Goal: Task Accomplishment & Management: Use online tool/utility

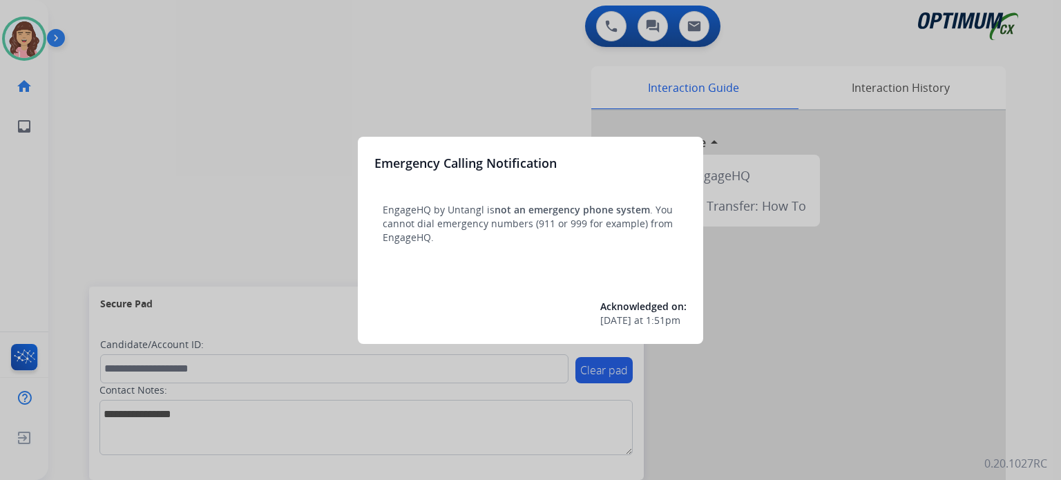
click at [527, 121] on div at bounding box center [530, 240] width 1061 height 480
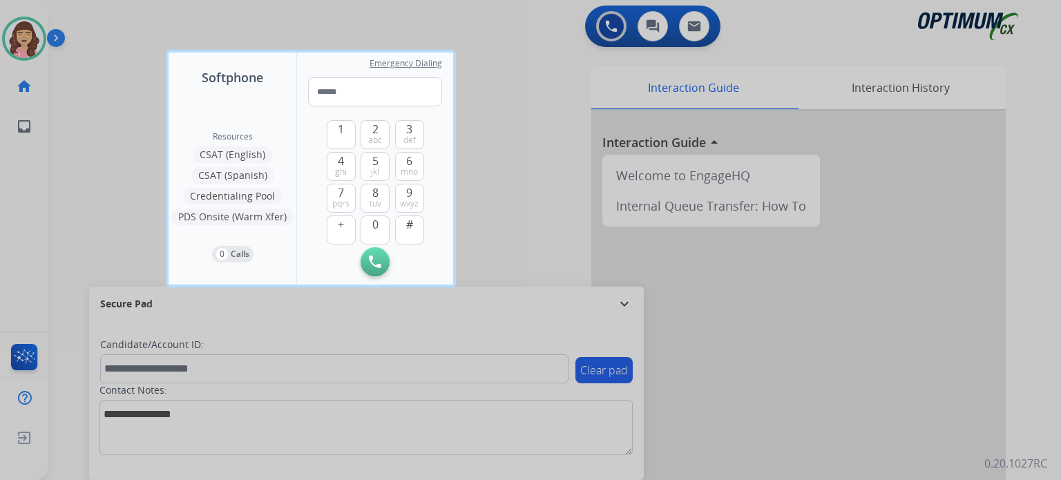
click at [548, 179] on div at bounding box center [530, 240] width 1061 height 480
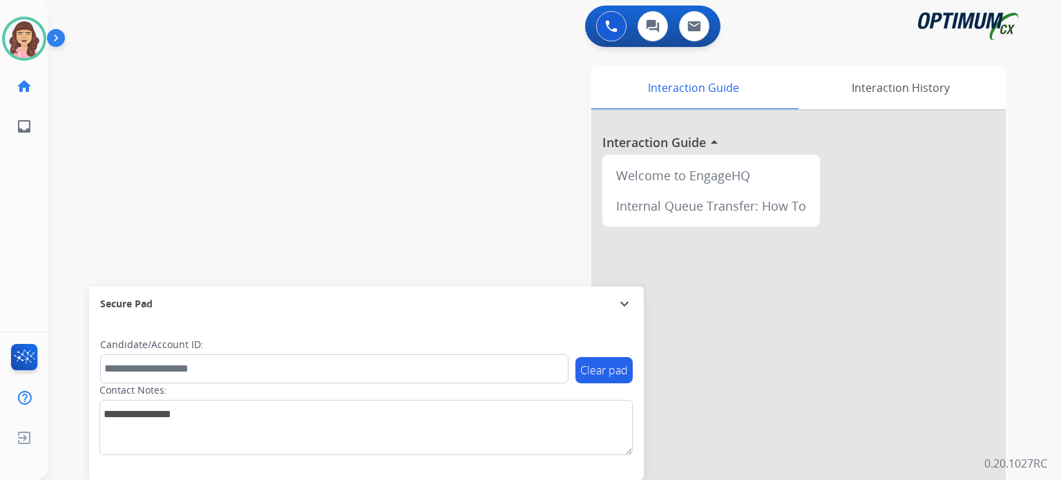
click at [464, 171] on div "Interaction Guide Interaction History Interaction Guide arrow_drop_up Welcome t…" at bounding box center [715, 346] width 581 height 560
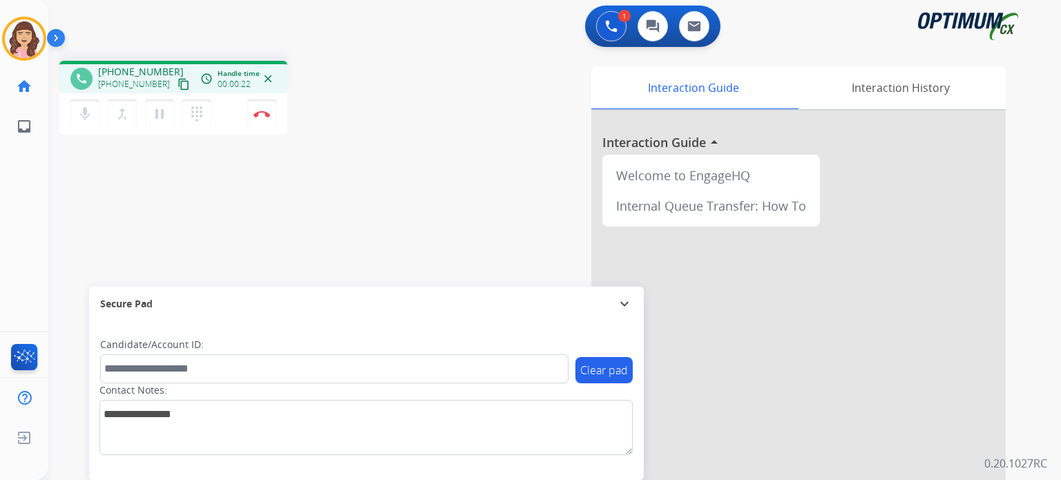
click at [178, 84] on mat-icon "content_copy" at bounding box center [184, 84] width 12 height 12
click at [265, 120] on button "Disconnect" at bounding box center [261, 114] width 29 height 29
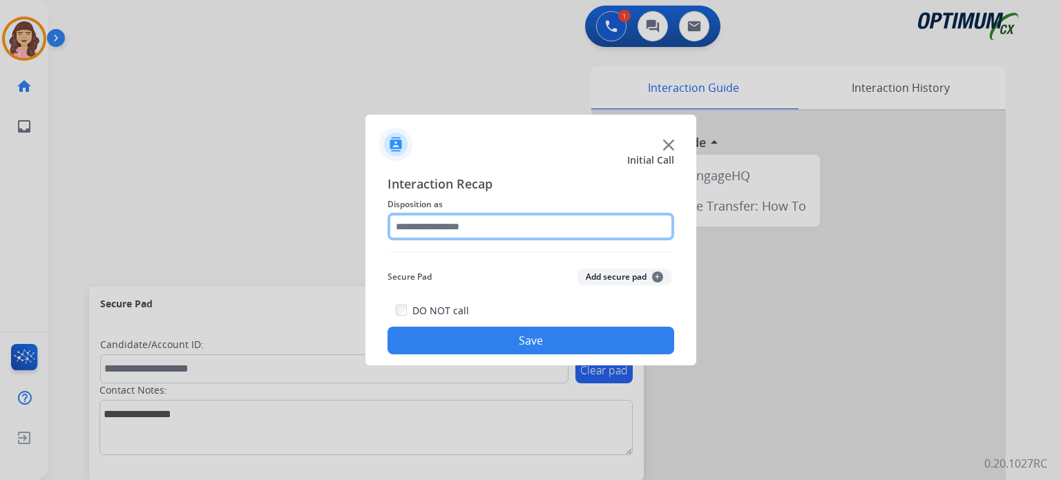
click at [534, 217] on input "text" at bounding box center [531, 227] width 287 height 28
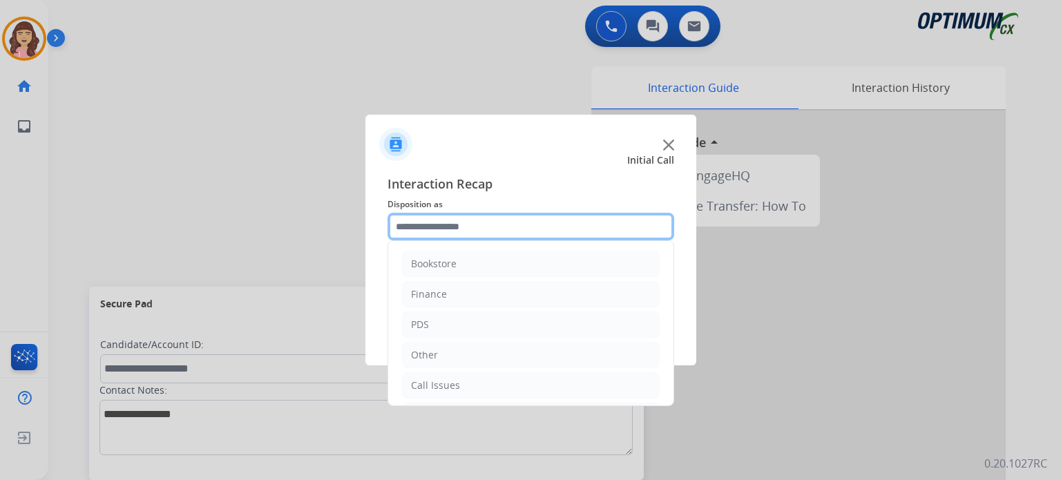
scroll to position [91, 0]
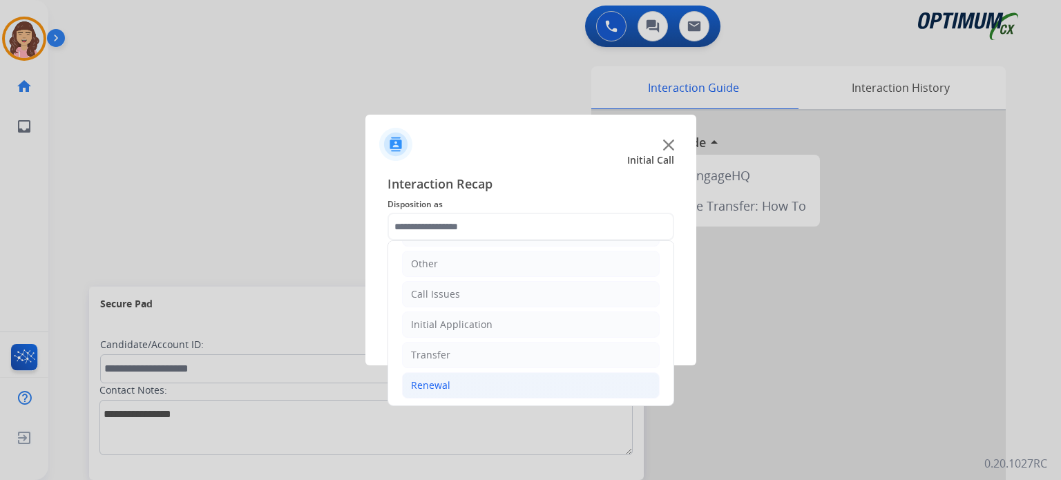
click at [448, 375] on li "Renewal" at bounding box center [531, 385] width 258 height 26
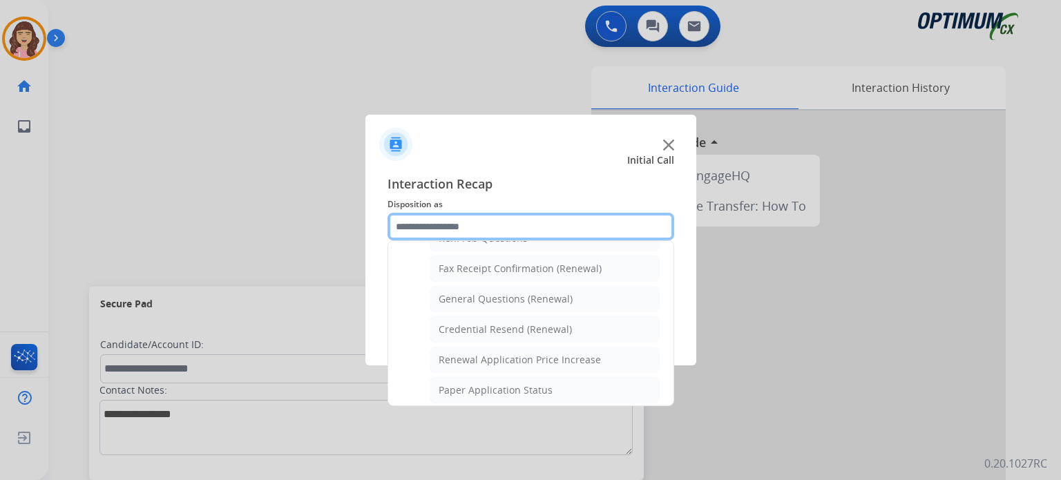
scroll to position [355, 0]
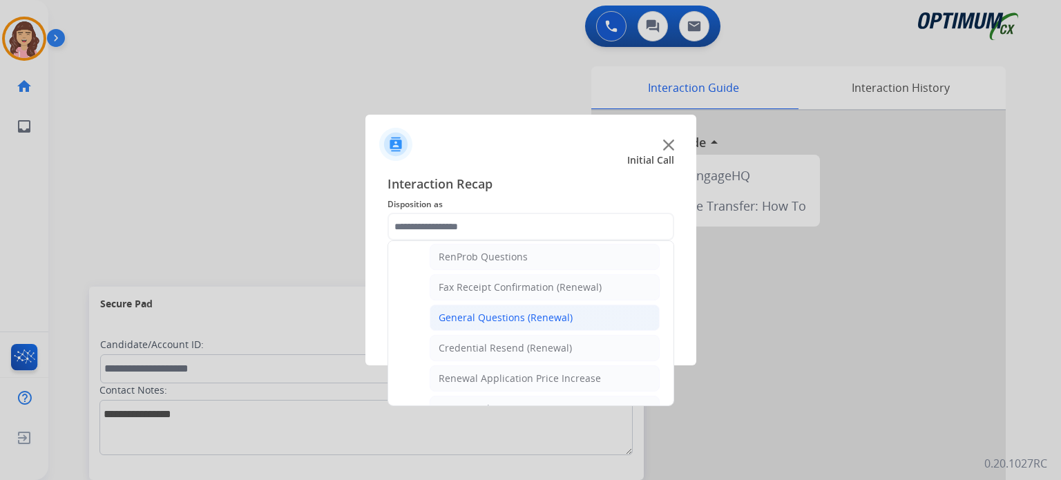
click at [555, 311] on div "General Questions (Renewal)" at bounding box center [506, 318] width 134 height 14
type input "**********"
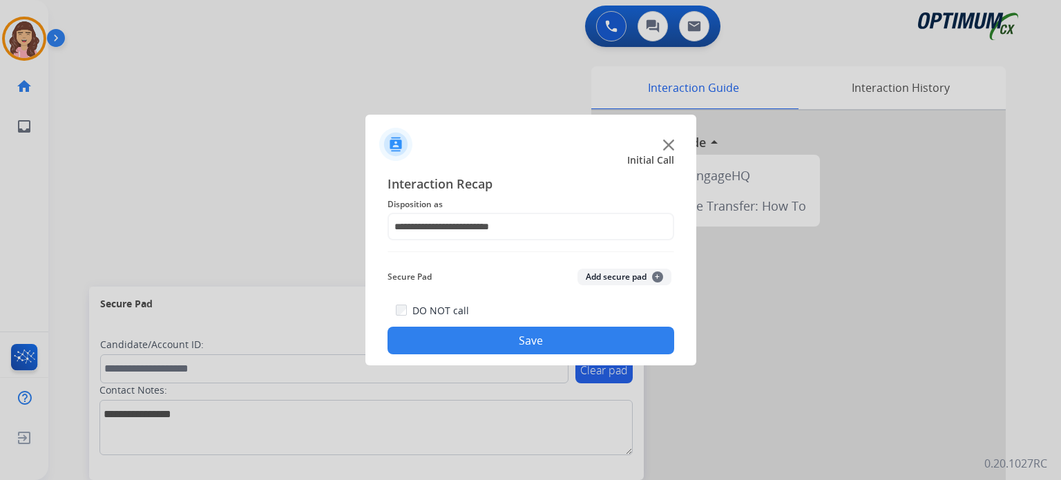
click at [517, 339] on button "Save" at bounding box center [531, 341] width 287 height 28
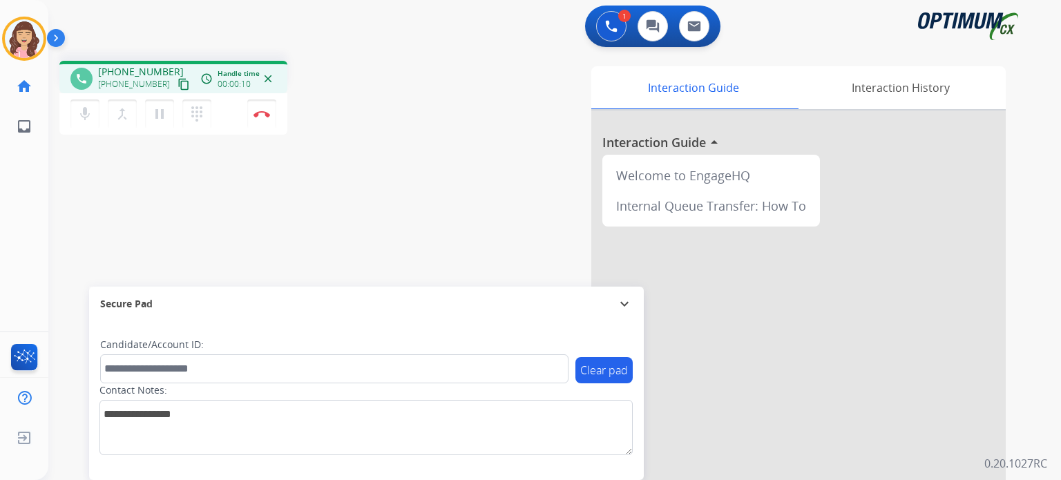
click at [178, 82] on mat-icon "content_copy" at bounding box center [184, 84] width 12 height 12
click at [155, 118] on mat-icon "pause" at bounding box center [159, 114] width 17 height 17
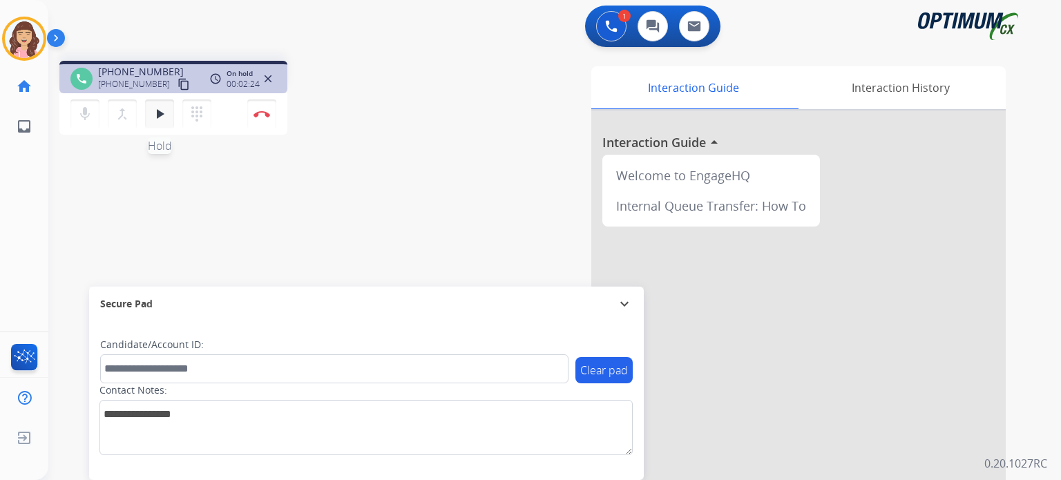
click at [167, 110] on mat-icon "play_arrow" at bounding box center [159, 114] width 17 height 17
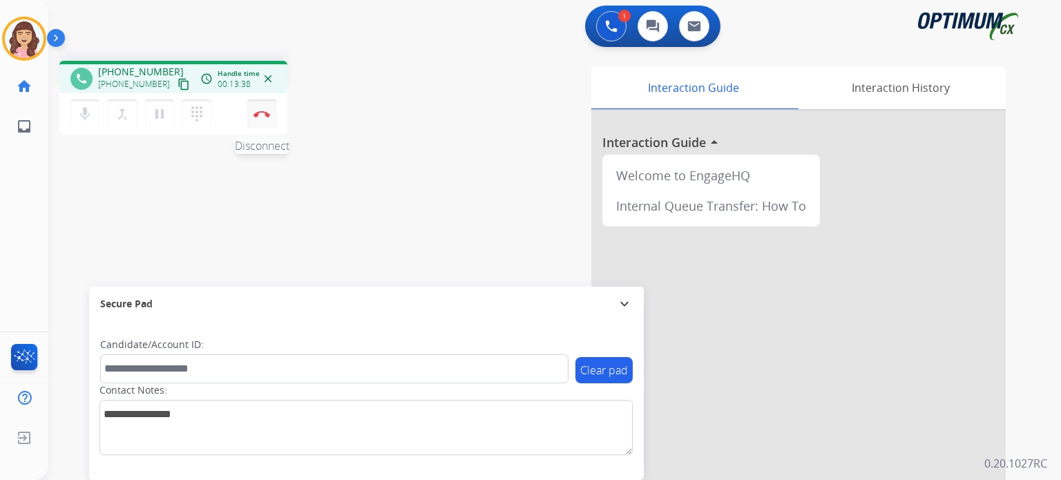
click at [261, 114] on img at bounding box center [262, 114] width 17 height 7
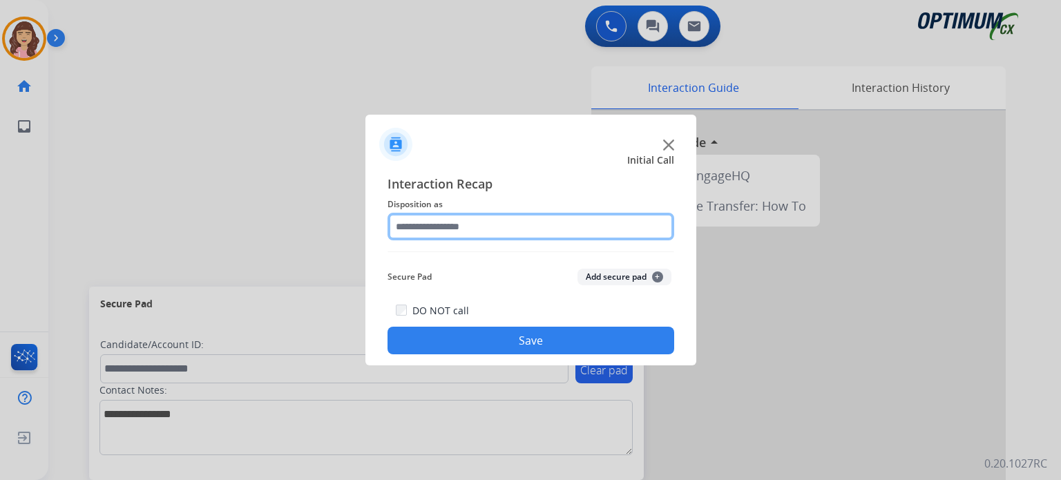
click at [486, 226] on input "text" at bounding box center [531, 227] width 287 height 28
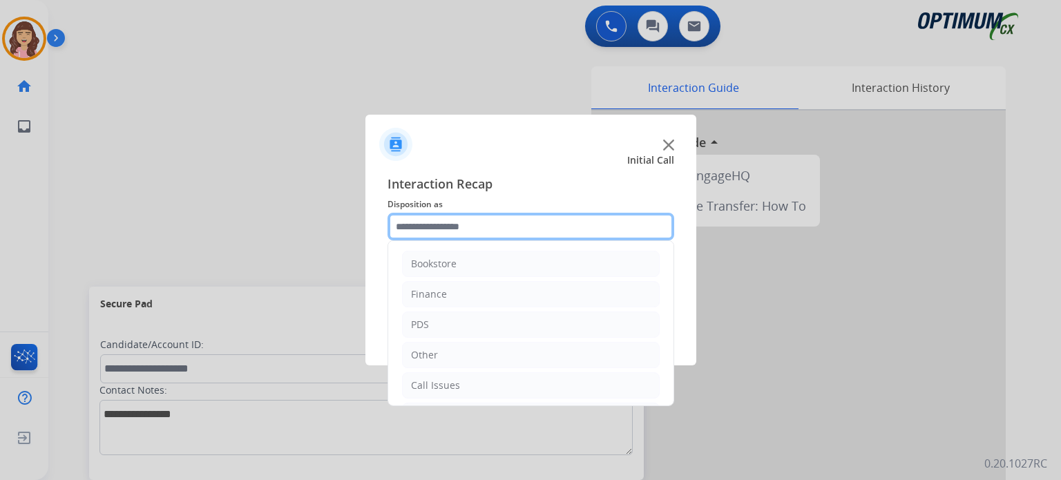
scroll to position [91, 0]
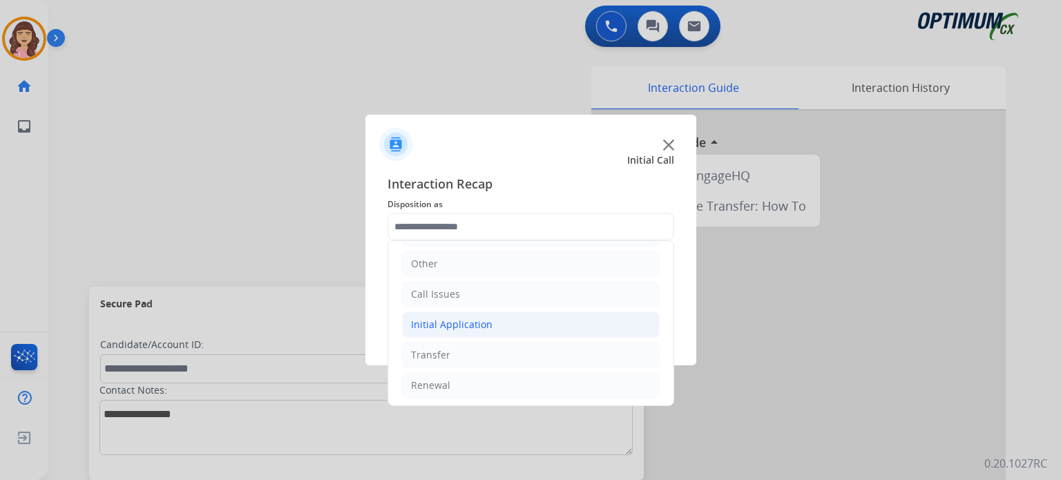
click at [467, 333] on li "Initial Application" at bounding box center [531, 325] width 258 height 26
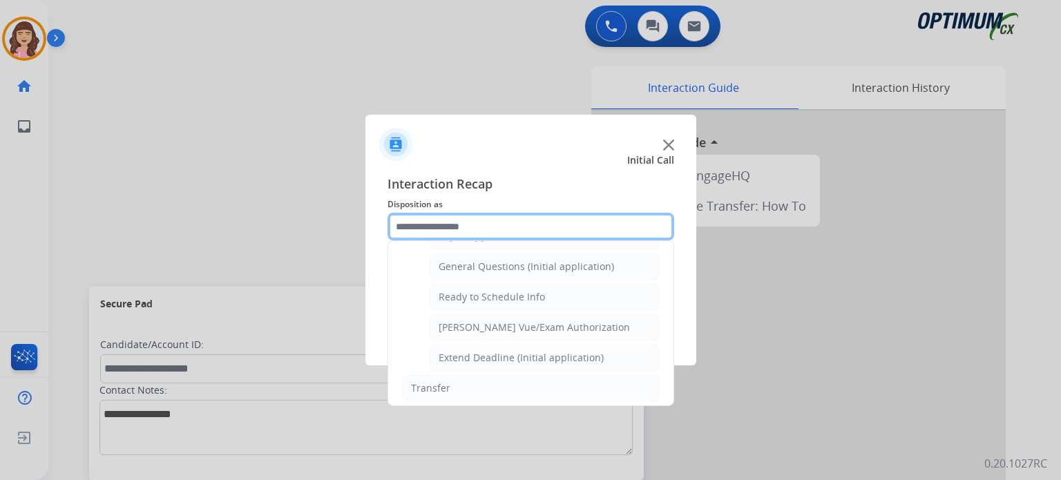
scroll to position [812, 0]
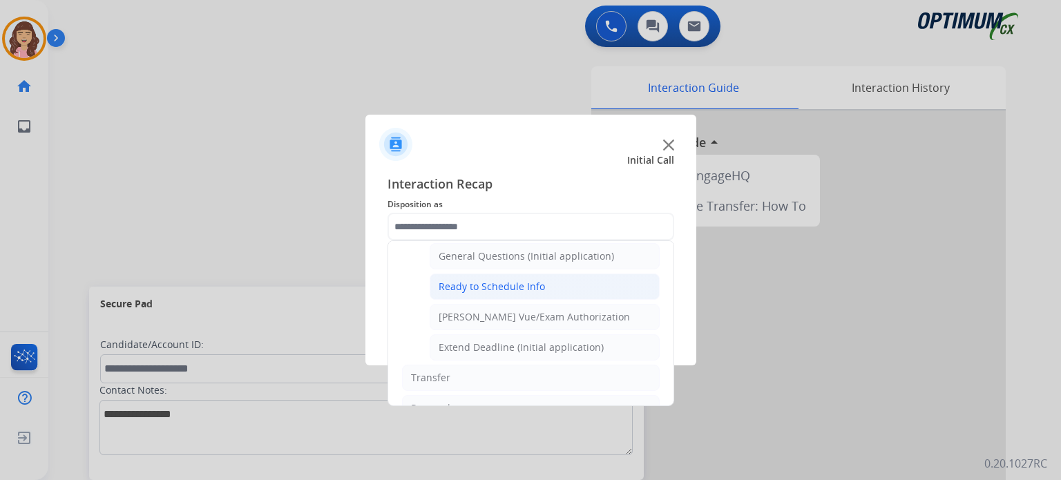
click at [515, 281] on div "Ready to Schedule Info" at bounding box center [492, 287] width 106 height 14
type input "**********"
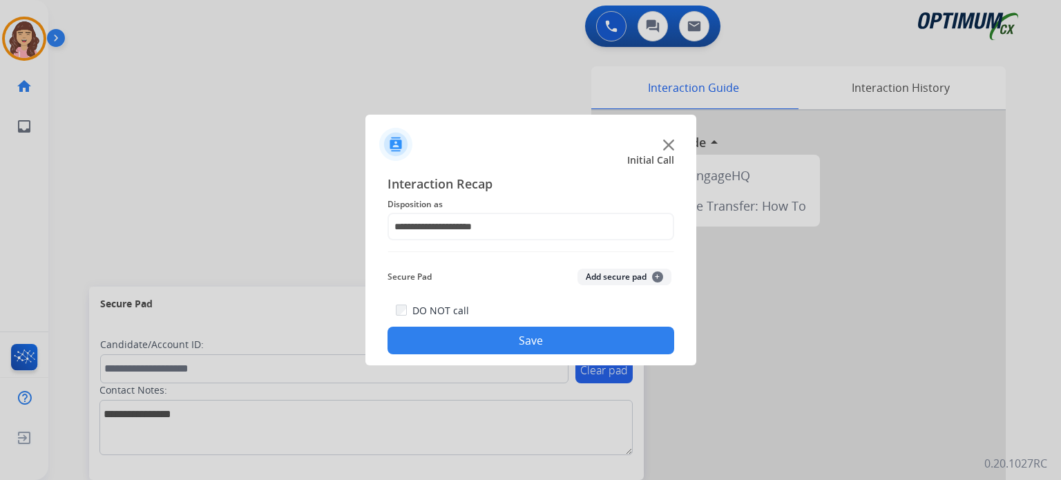
click at [514, 334] on button "Save" at bounding box center [531, 341] width 287 height 28
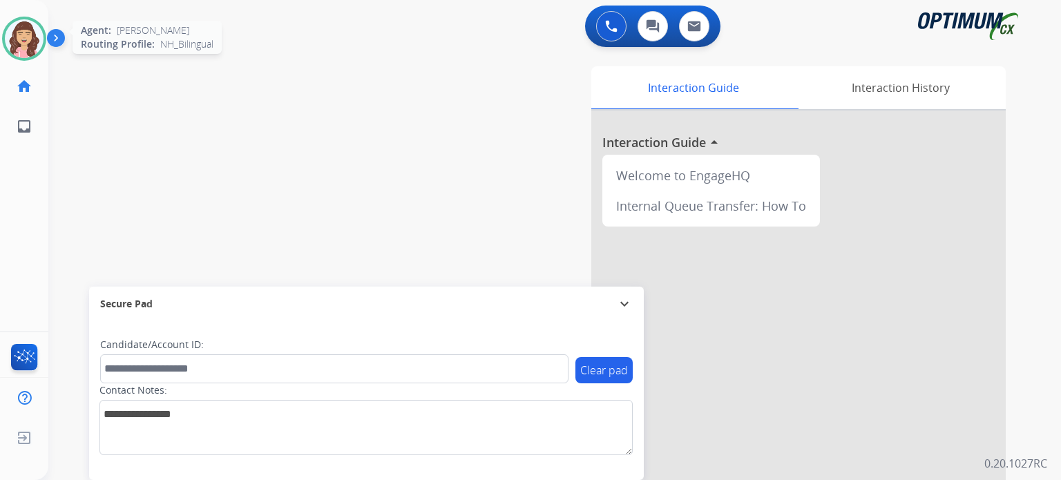
click at [26, 32] on img at bounding box center [24, 38] width 39 height 39
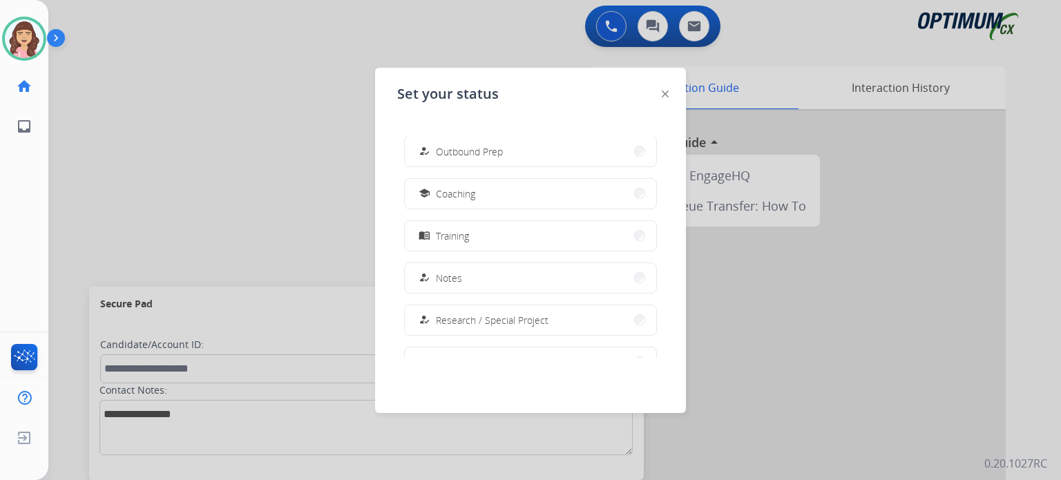
scroll to position [178, 0]
click at [488, 198] on button "school Coaching" at bounding box center [531, 197] width 252 height 30
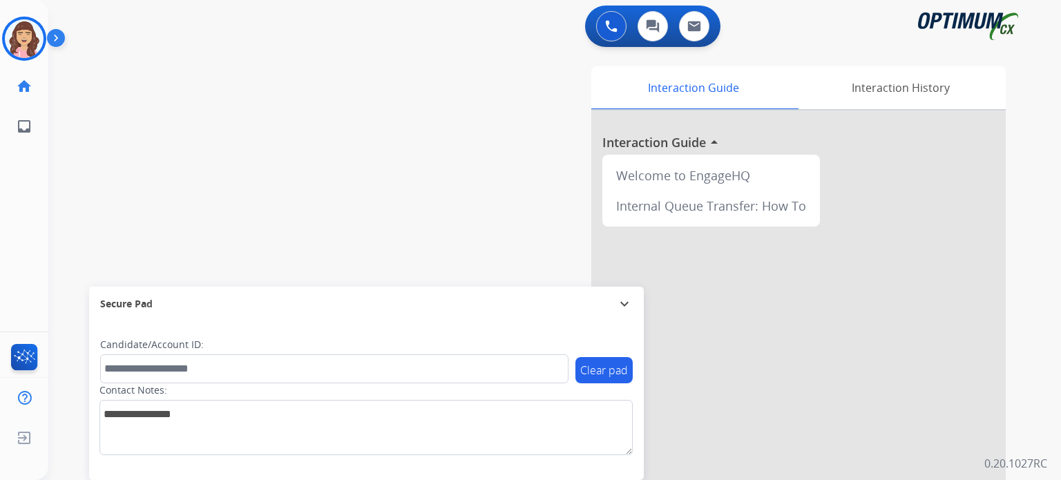
click at [126, 169] on div "swap_horiz Break voice bridge close_fullscreen Connect 3-Way Call merge_type Se…" at bounding box center [538, 338] width 980 height 576
click at [23, 41] on img at bounding box center [24, 38] width 39 height 39
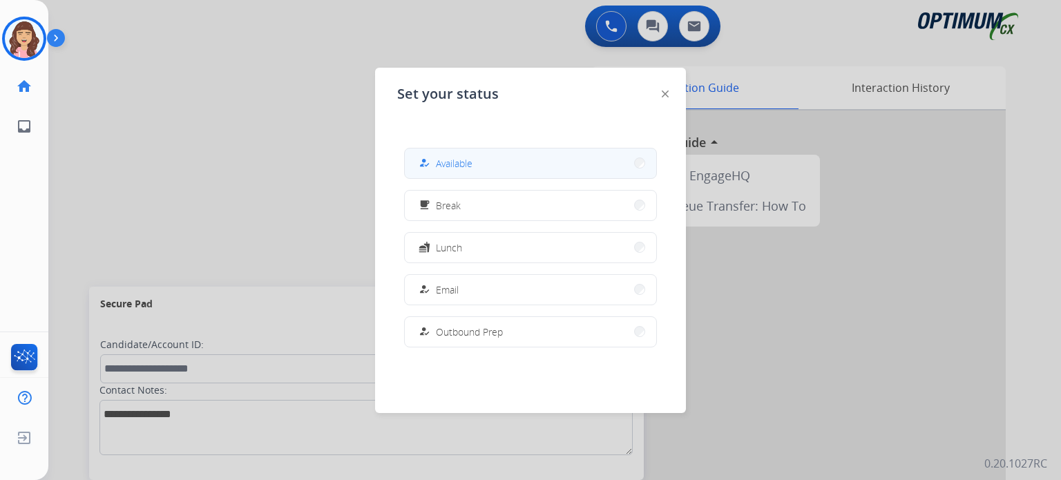
click at [623, 168] on button "how_to_reg Available" at bounding box center [531, 164] width 252 height 30
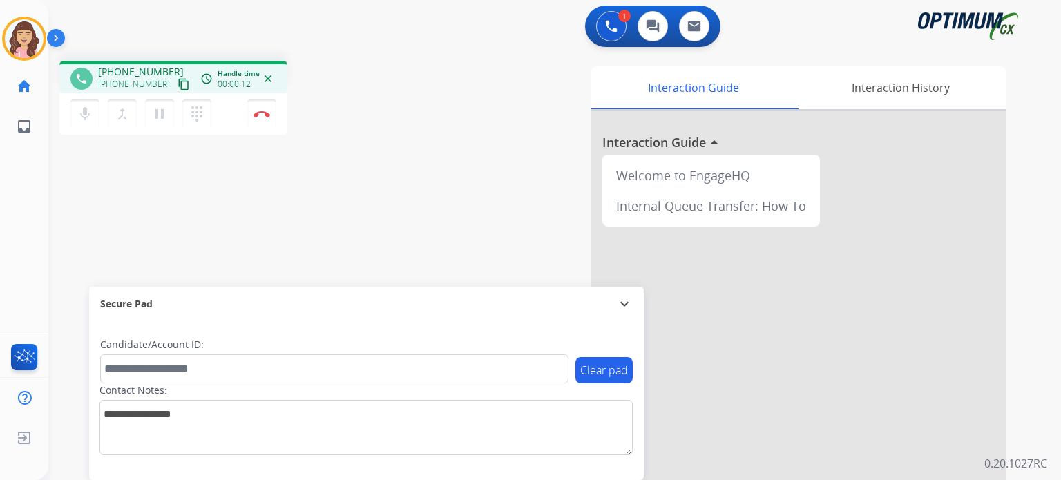
click at [178, 84] on mat-icon "content_copy" at bounding box center [184, 84] width 12 height 12
click at [261, 112] on img at bounding box center [262, 114] width 17 height 7
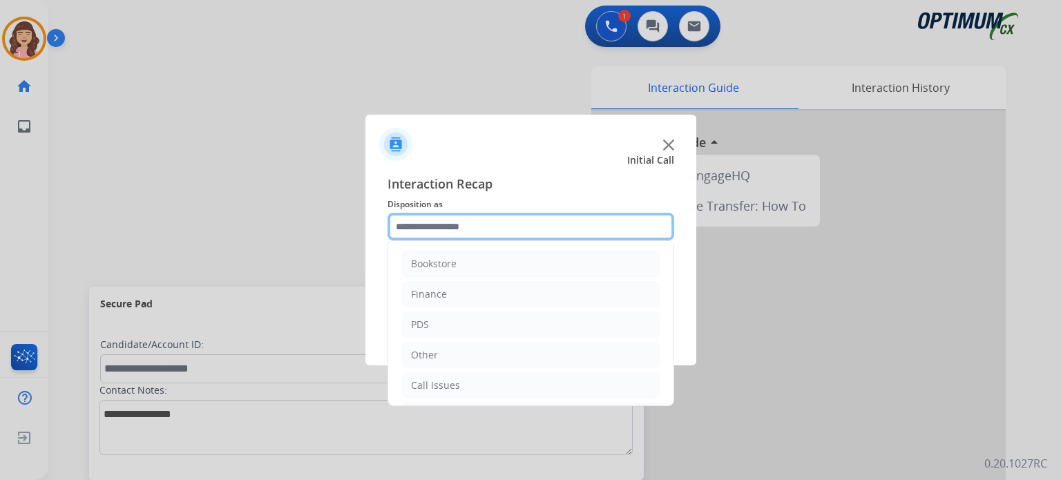
click at [489, 226] on input "text" at bounding box center [531, 227] width 287 height 28
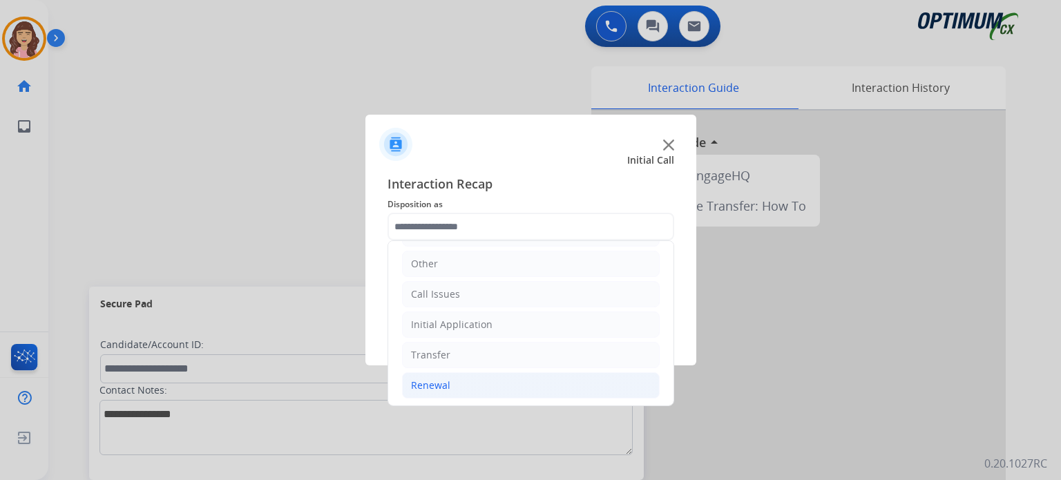
click at [449, 381] on li "Renewal" at bounding box center [531, 385] width 258 height 26
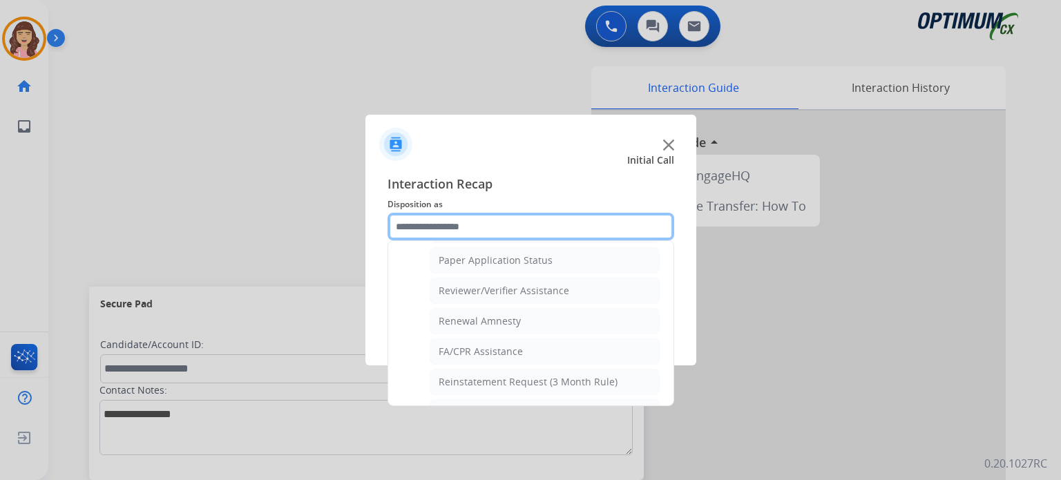
scroll to position [507, 0]
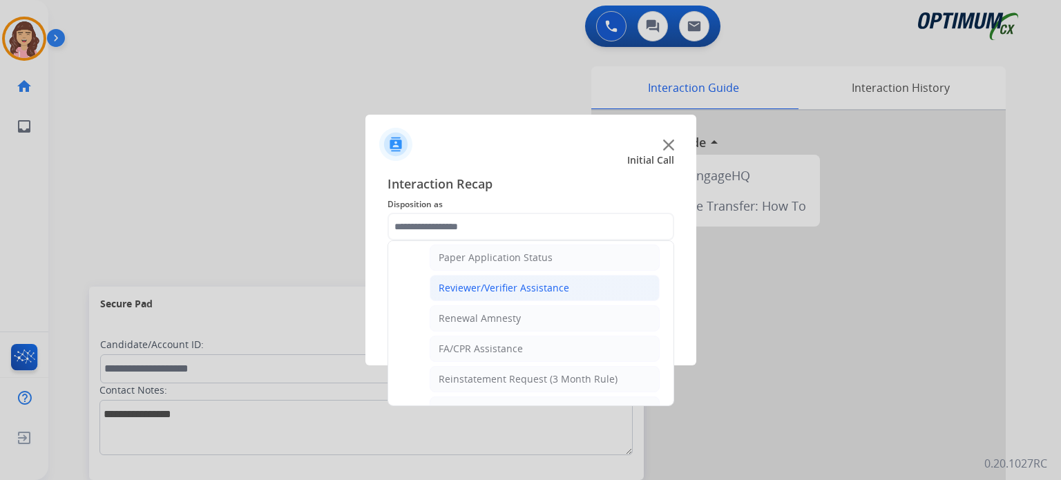
click at [520, 285] on div "Reviewer/Verifier Assistance" at bounding box center [504, 288] width 131 height 14
type input "**********"
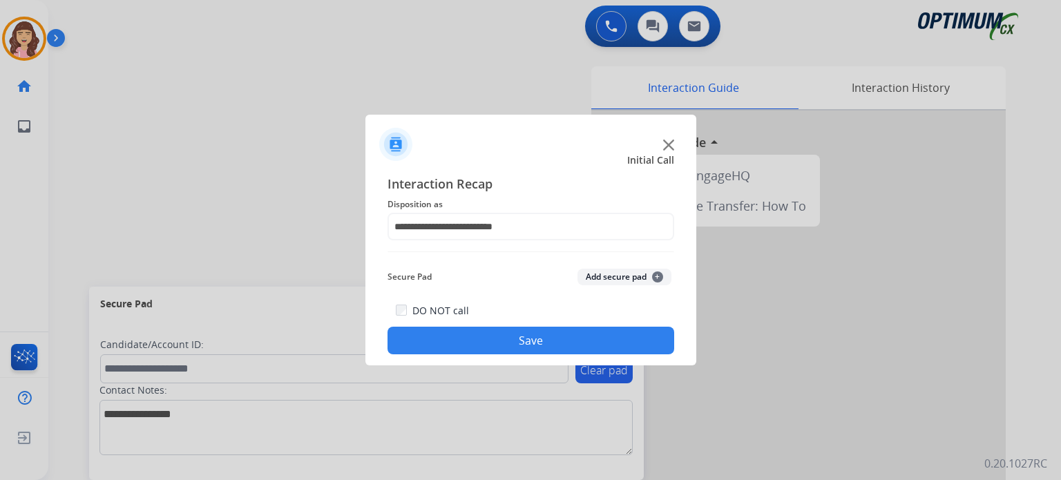
click at [527, 344] on button "Save" at bounding box center [531, 341] width 287 height 28
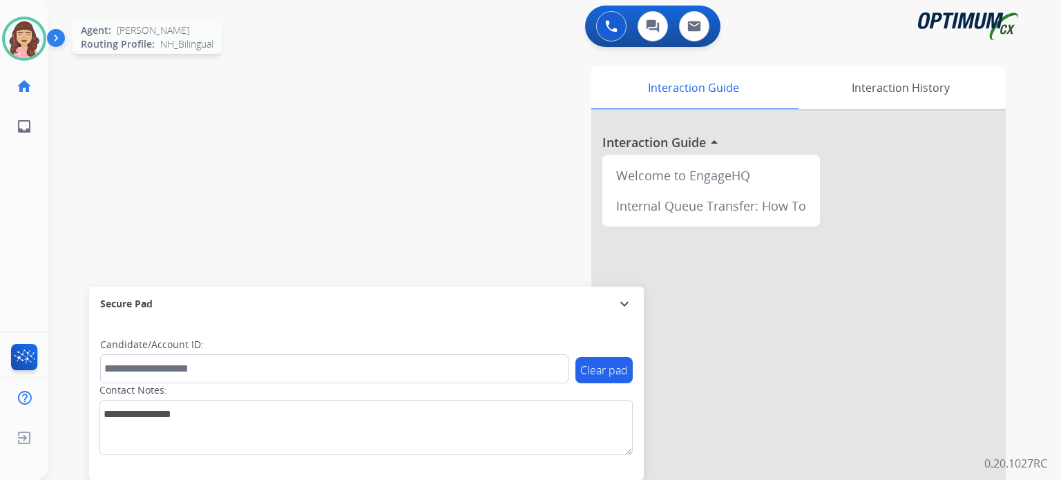
click at [26, 41] on img at bounding box center [24, 38] width 39 height 39
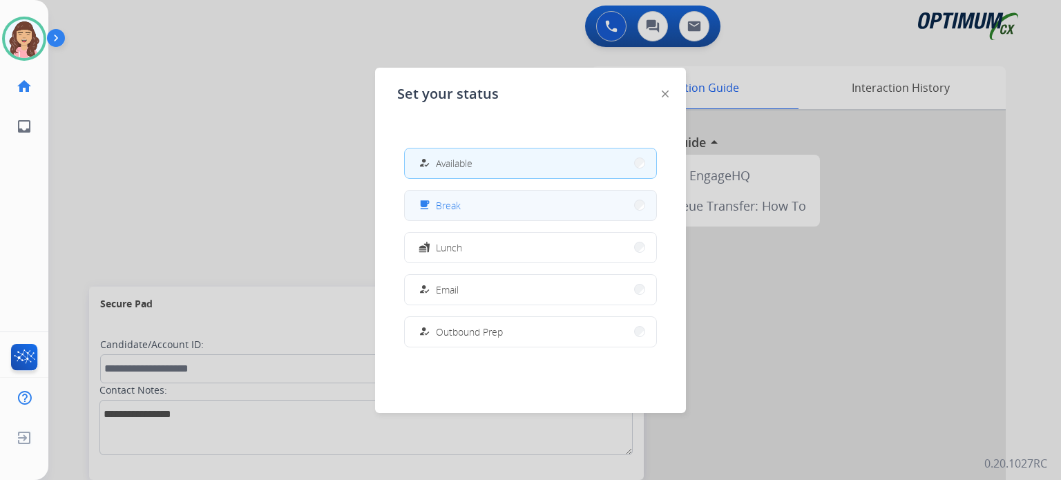
click at [476, 207] on button "free_breakfast Break" at bounding box center [531, 206] width 252 height 30
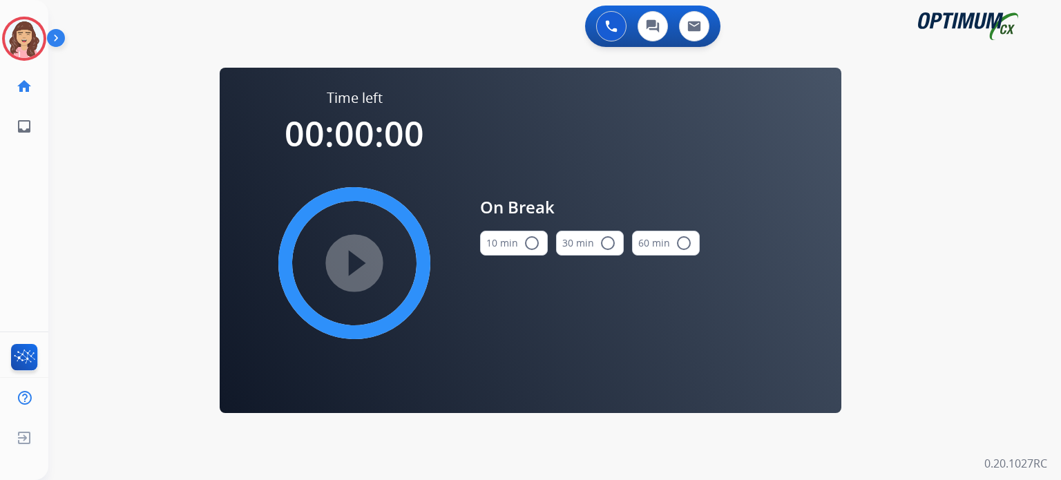
click at [528, 245] on mat-icon "radio_button_unchecked" at bounding box center [532, 243] width 17 height 17
click at [357, 267] on mat-icon "play_circle_filled" at bounding box center [354, 263] width 17 height 17
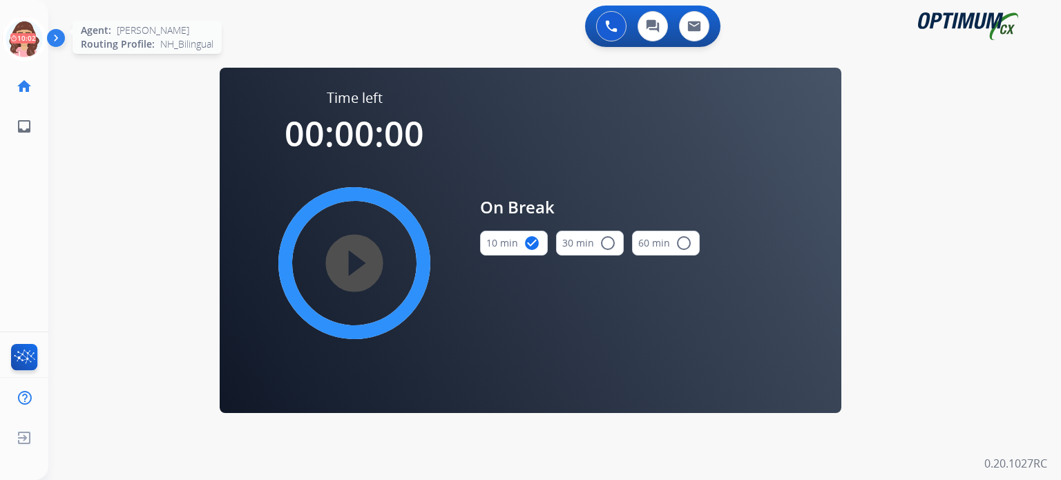
click at [25, 44] on icon at bounding box center [24, 39] width 45 height 45
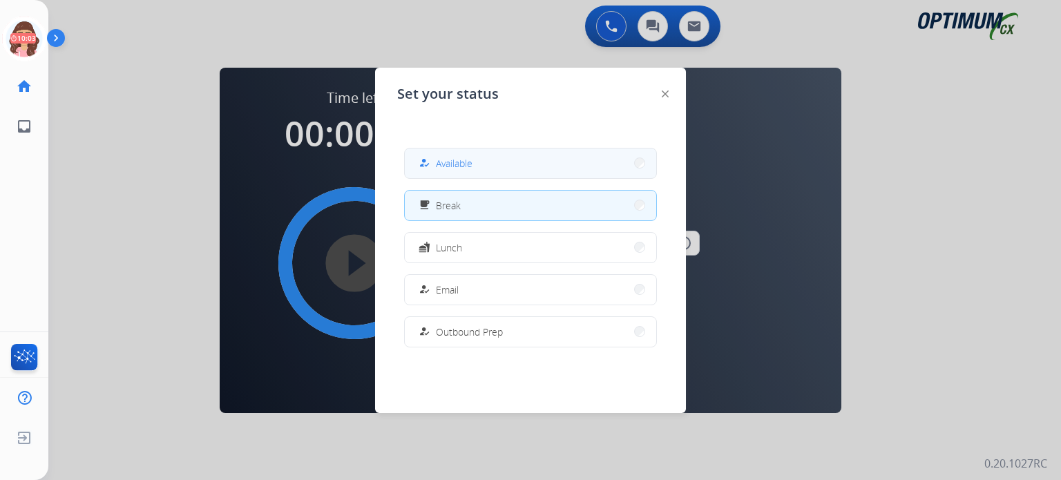
click at [466, 152] on button "how_to_reg Available" at bounding box center [531, 164] width 252 height 30
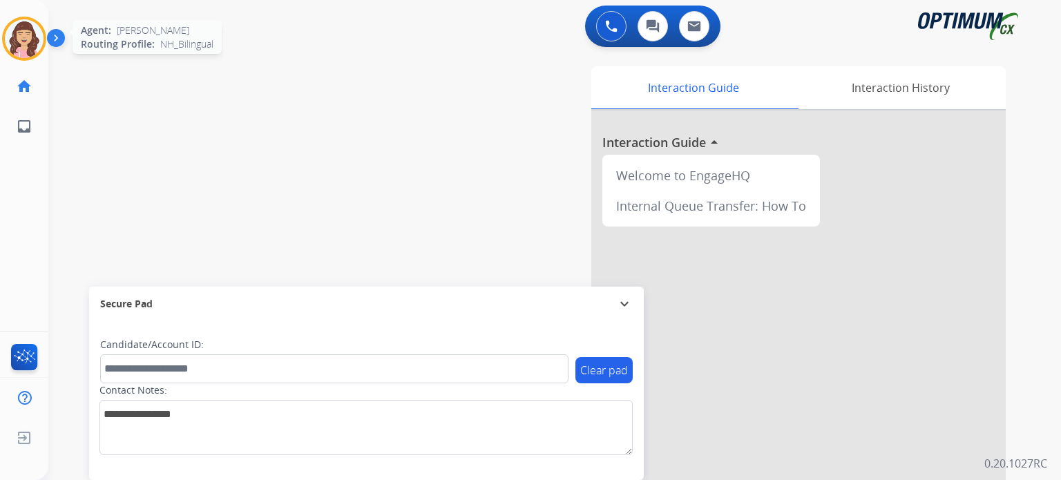
click at [15, 39] on img at bounding box center [24, 38] width 39 height 39
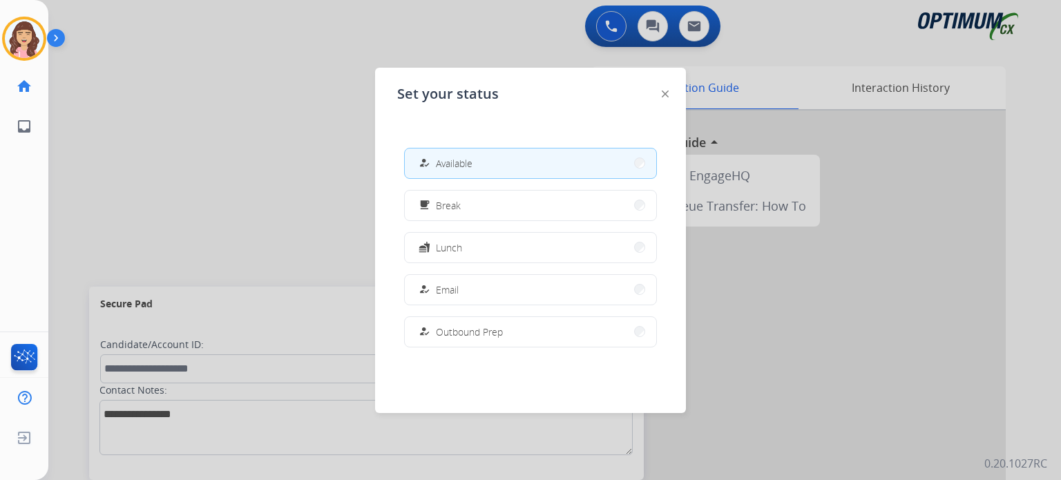
click at [182, 135] on div at bounding box center [530, 240] width 1061 height 480
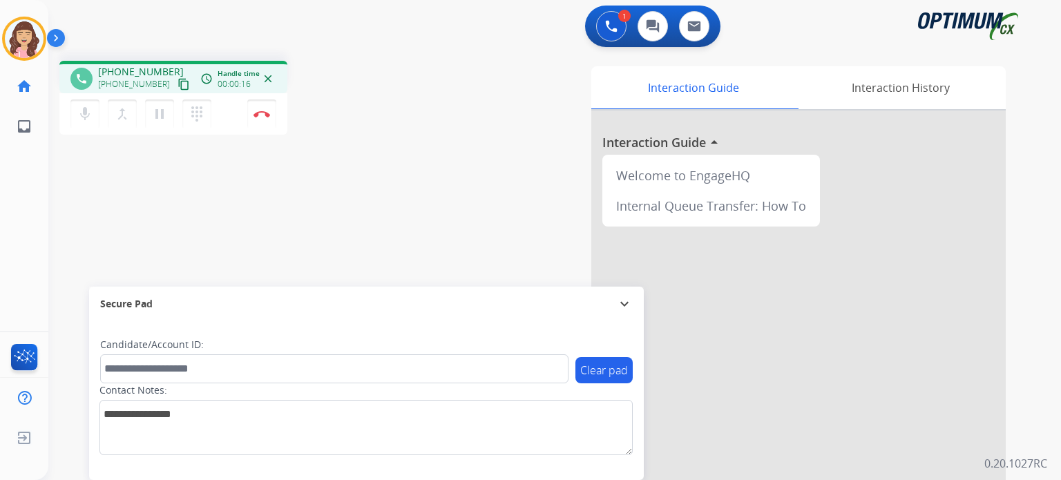
click at [178, 82] on mat-icon "content_copy" at bounding box center [184, 84] width 12 height 12
click at [178, 85] on mat-icon "content_copy" at bounding box center [184, 84] width 12 height 12
click at [263, 120] on button "Disconnect" at bounding box center [261, 114] width 29 height 29
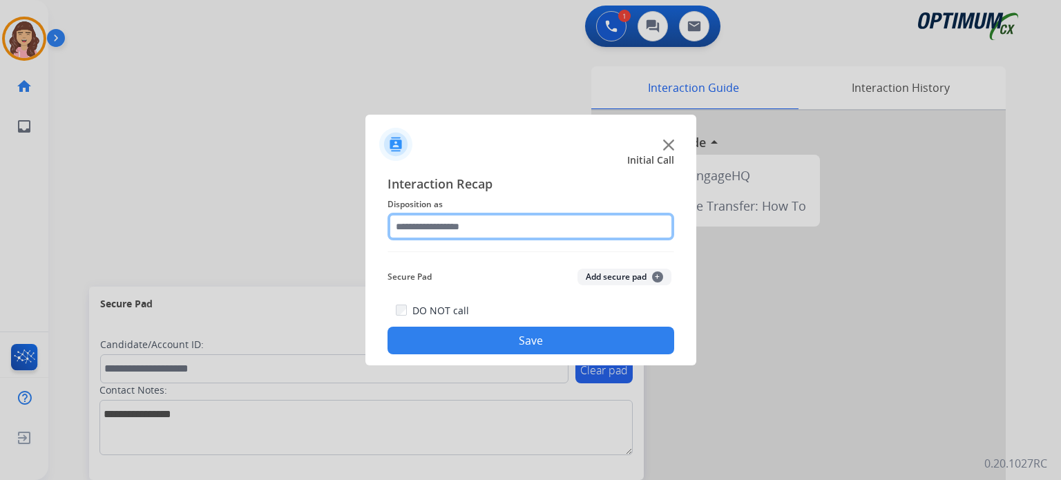
click at [499, 229] on input "text" at bounding box center [531, 227] width 287 height 28
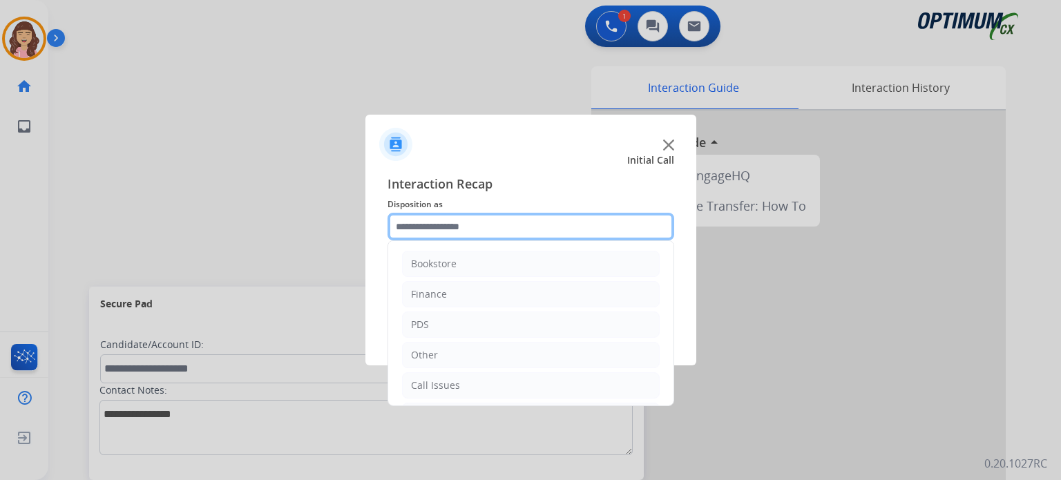
scroll to position [91, 0]
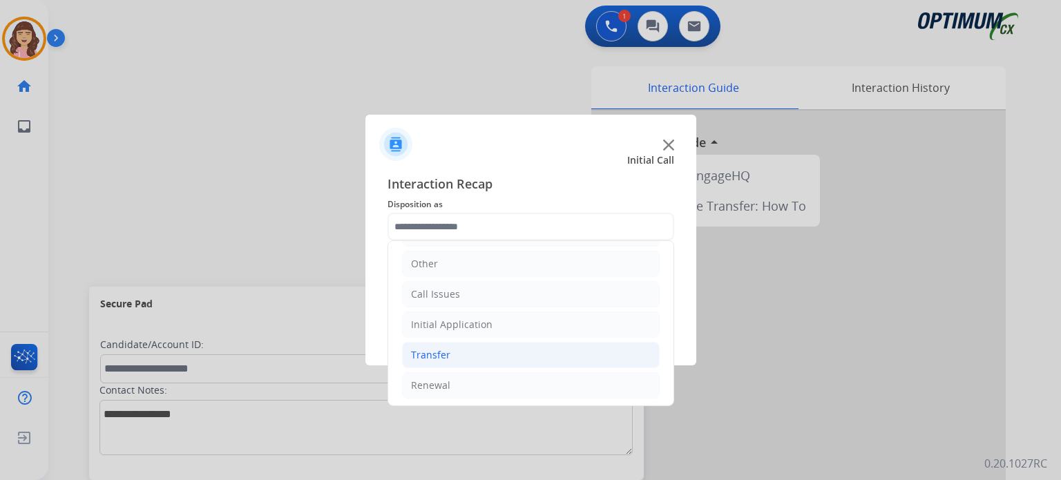
click at [473, 350] on li "Transfer" at bounding box center [531, 355] width 258 height 26
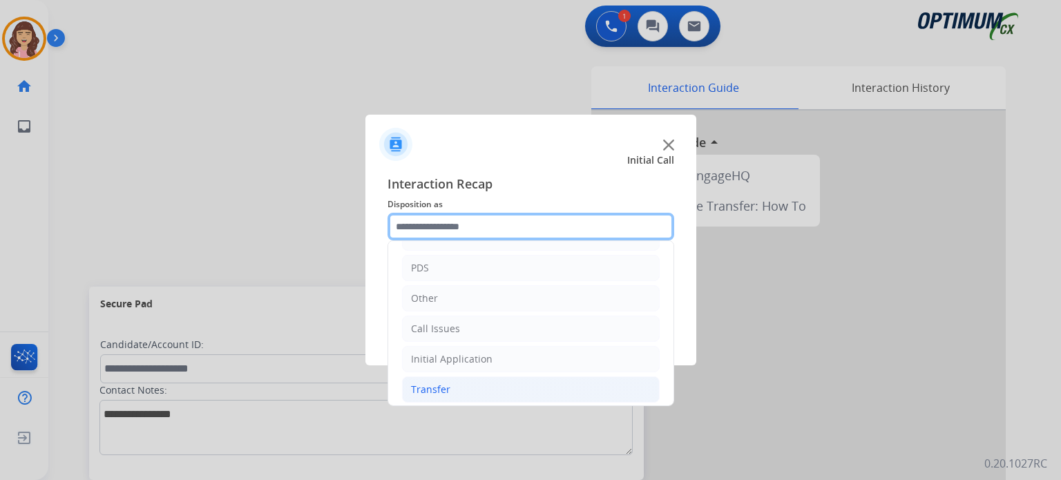
scroll to position [53, 0]
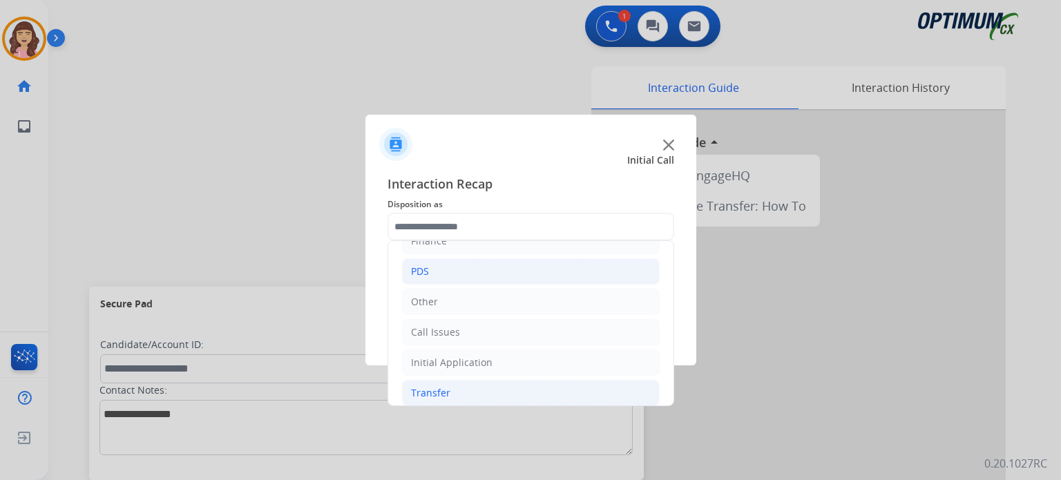
click at [461, 275] on li "PDS" at bounding box center [531, 271] width 258 height 26
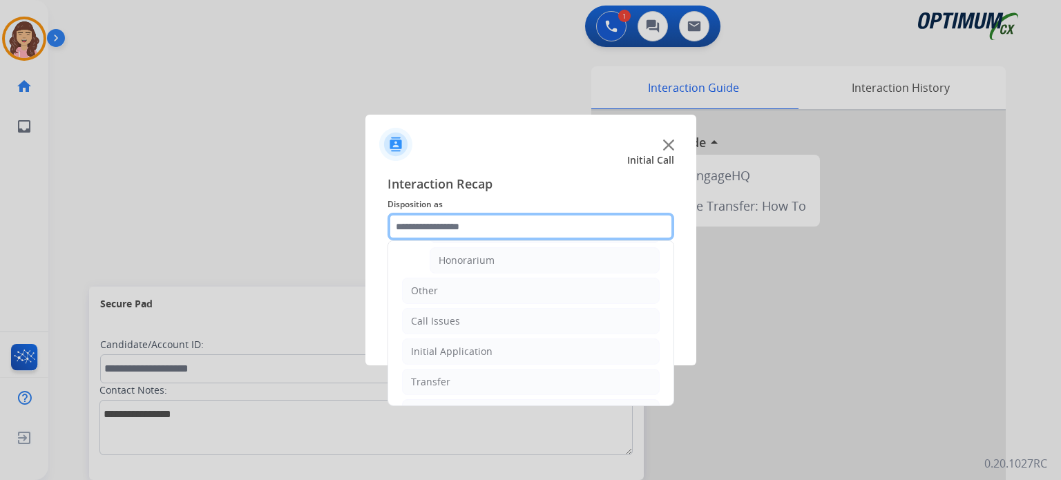
scroll to position [481, 0]
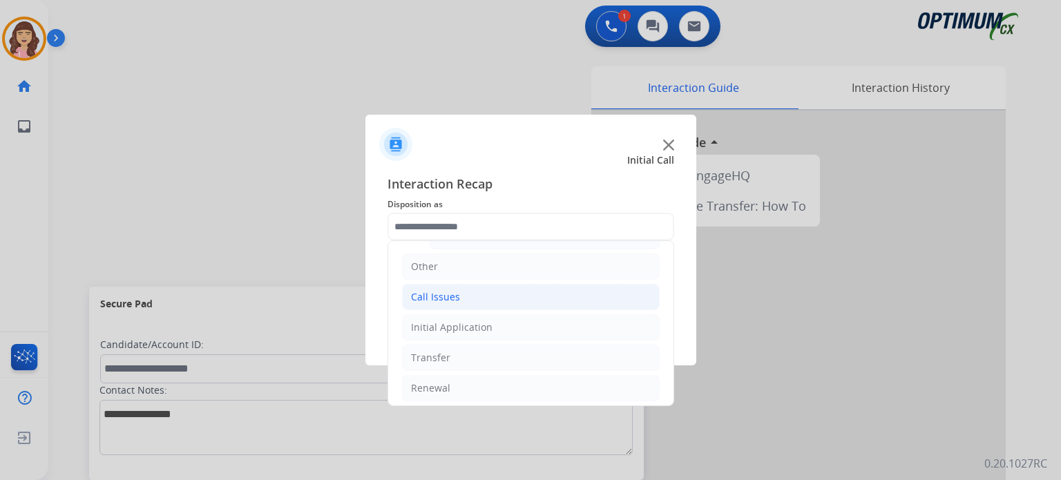
click at [539, 299] on li "Call Issues" at bounding box center [531, 297] width 258 height 26
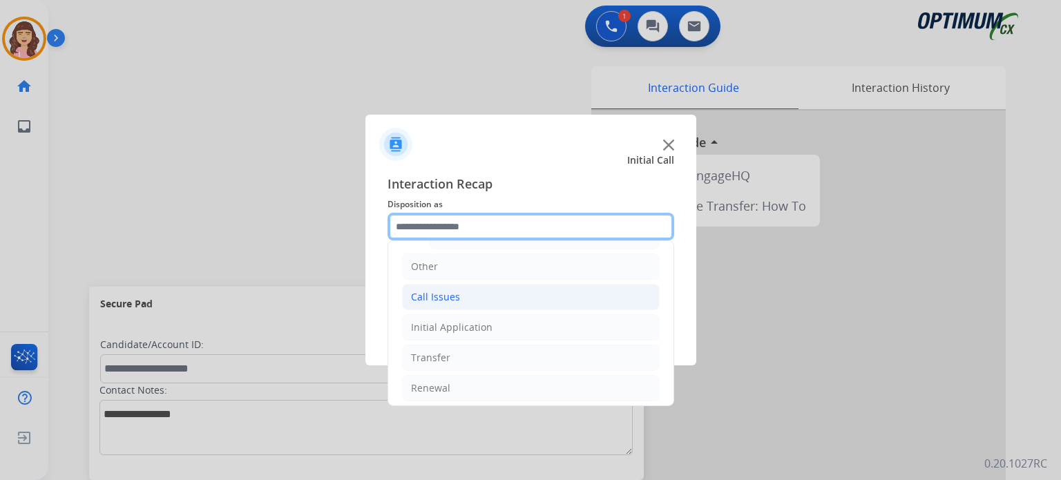
scroll to position [242, 0]
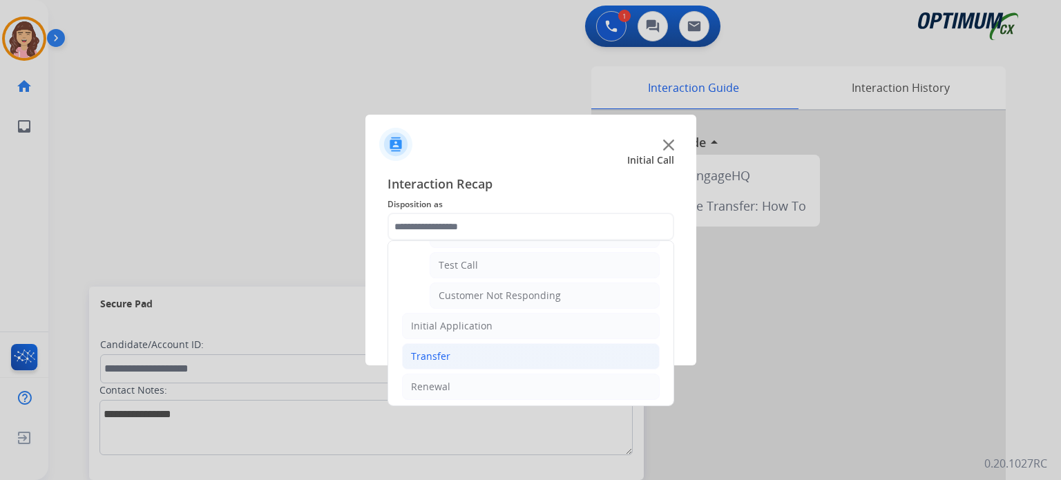
click at [456, 354] on li "Transfer" at bounding box center [531, 356] width 258 height 26
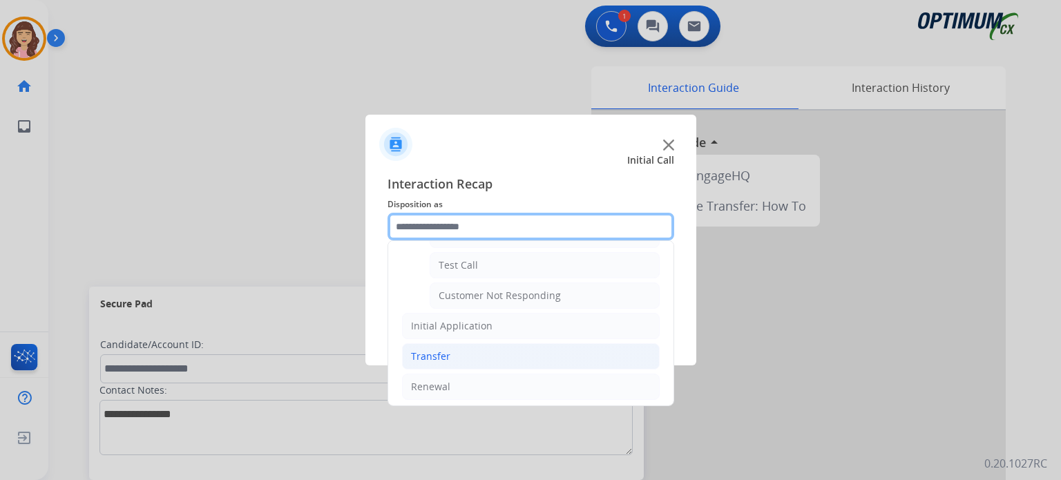
scroll to position [122, 0]
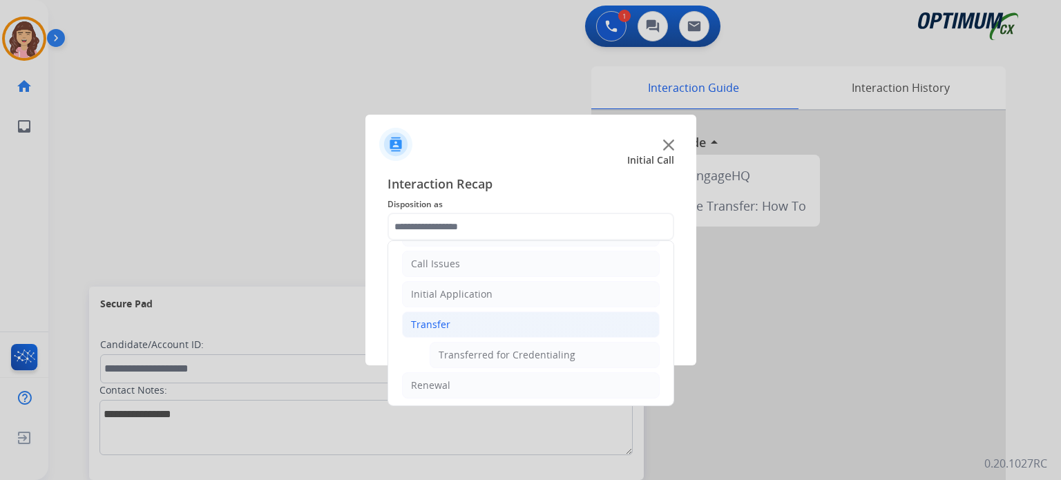
click at [460, 325] on li "Transfer" at bounding box center [531, 325] width 258 height 26
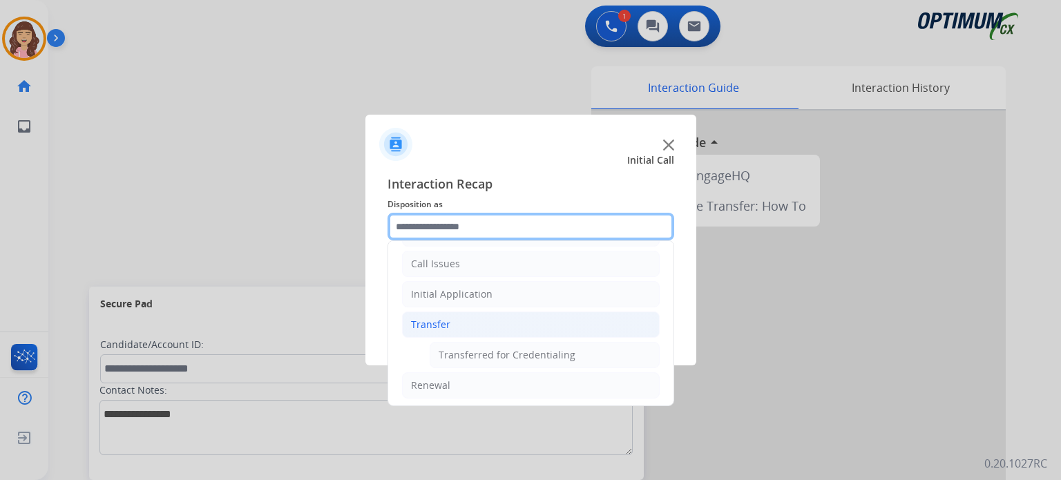
scroll to position [91, 0]
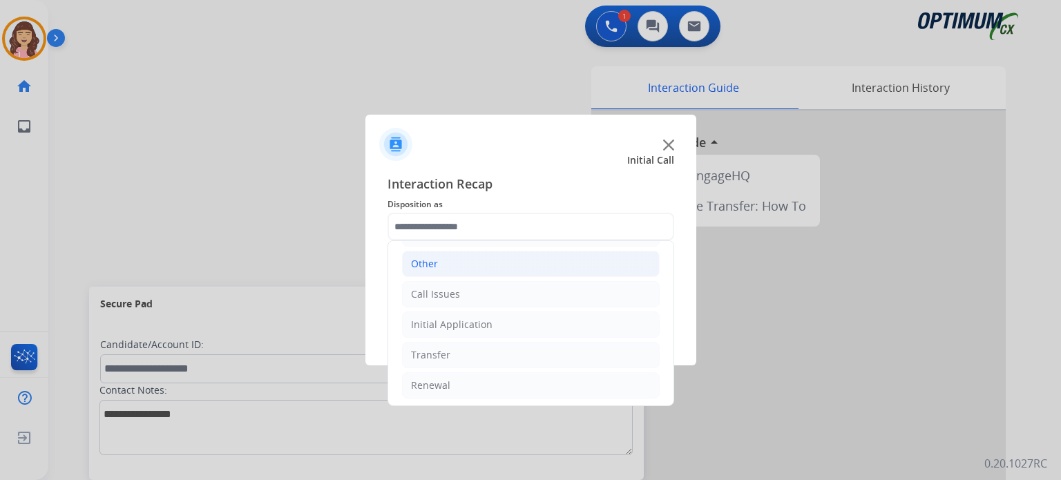
click at [474, 266] on li "Other" at bounding box center [531, 264] width 258 height 26
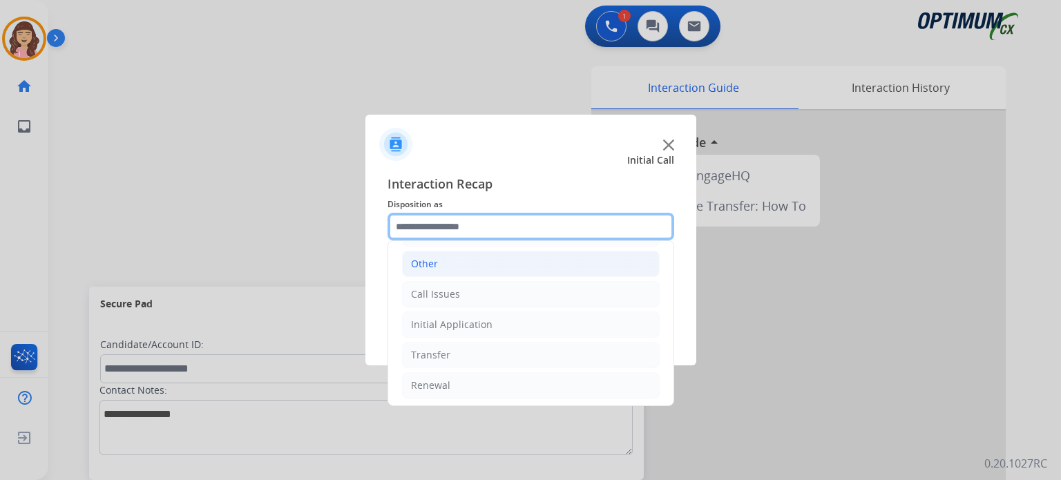
scroll to position [332, 0]
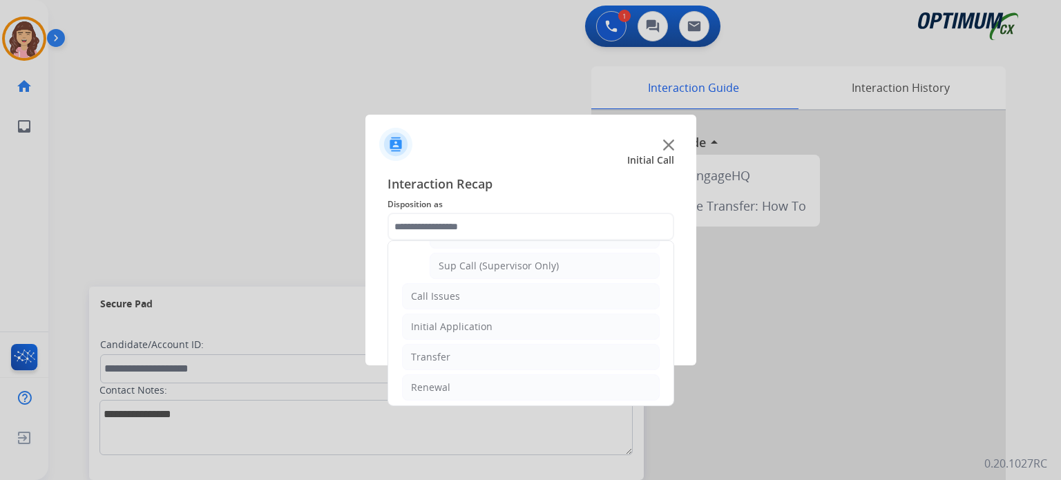
click at [309, 227] on div at bounding box center [530, 240] width 1061 height 480
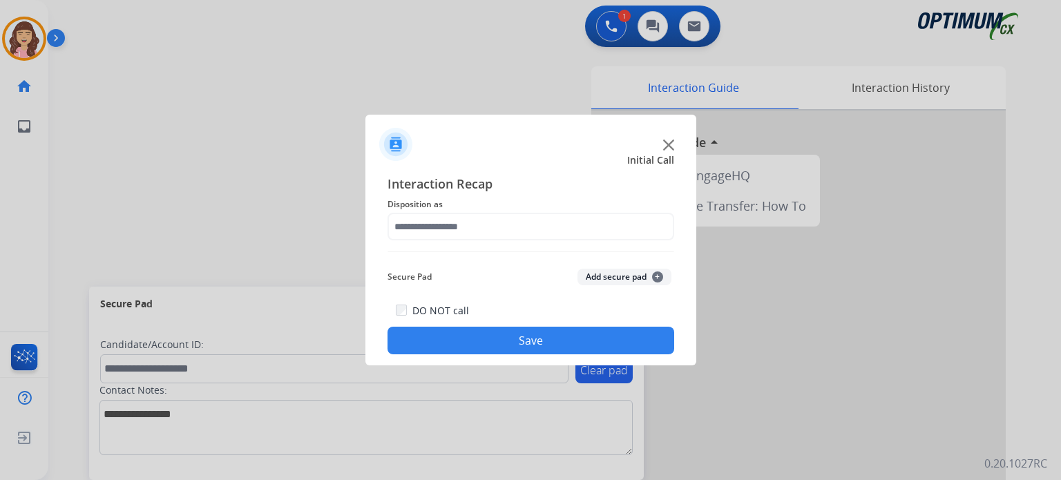
click at [567, 337] on button "Save" at bounding box center [531, 341] width 287 height 28
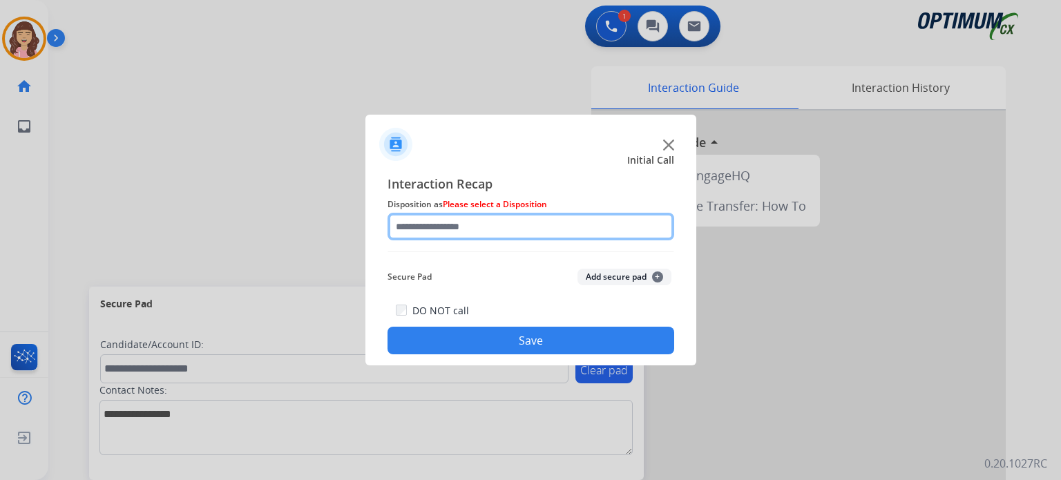
click at [502, 234] on input "text" at bounding box center [531, 227] width 287 height 28
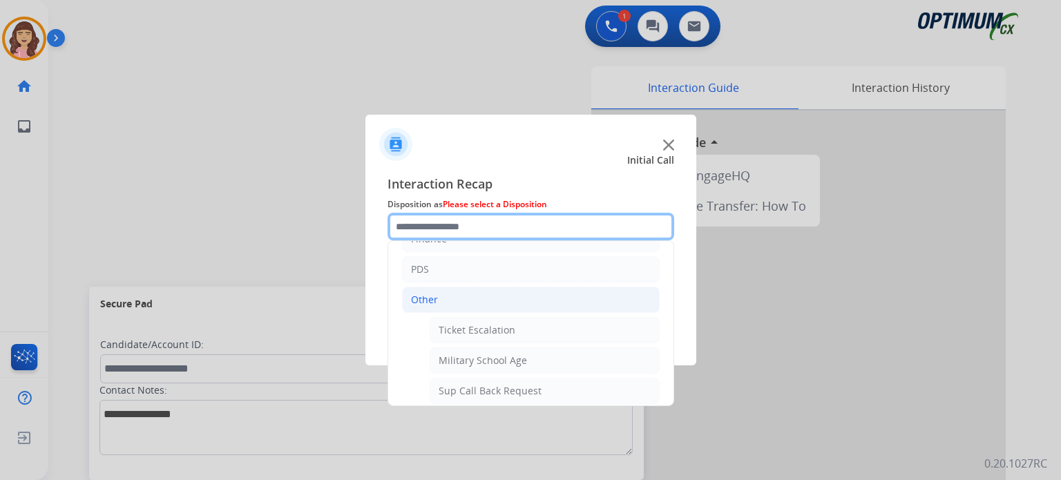
scroll to position [18, 0]
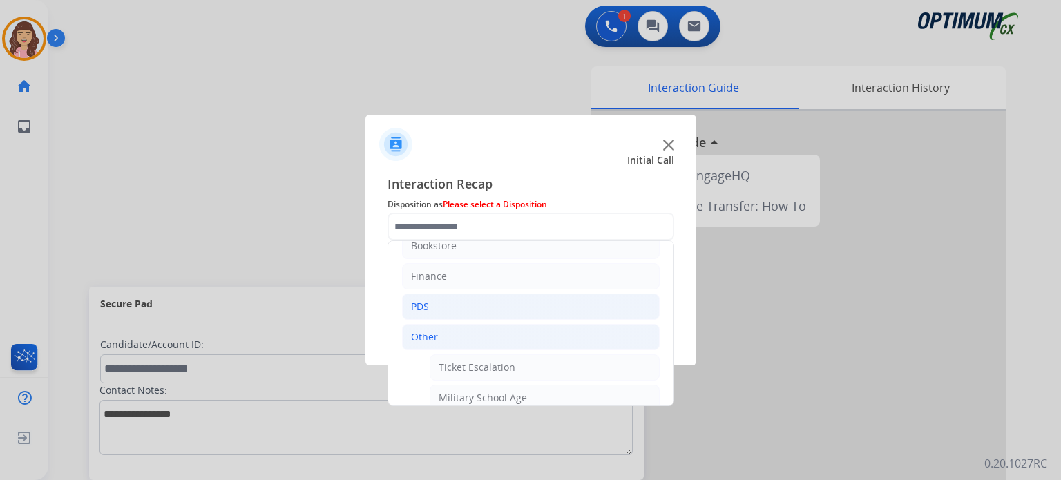
click at [480, 298] on li "PDS" at bounding box center [531, 307] width 258 height 26
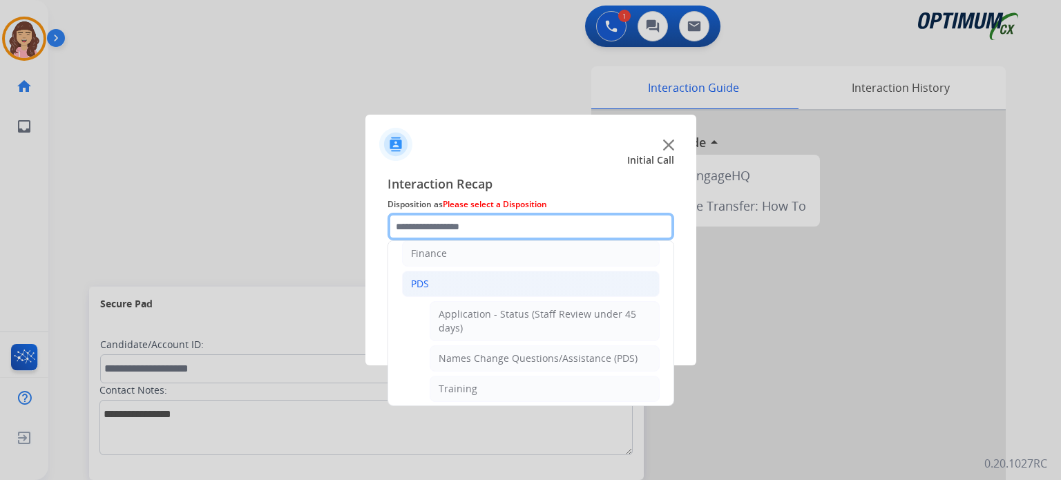
scroll to position [35, 0]
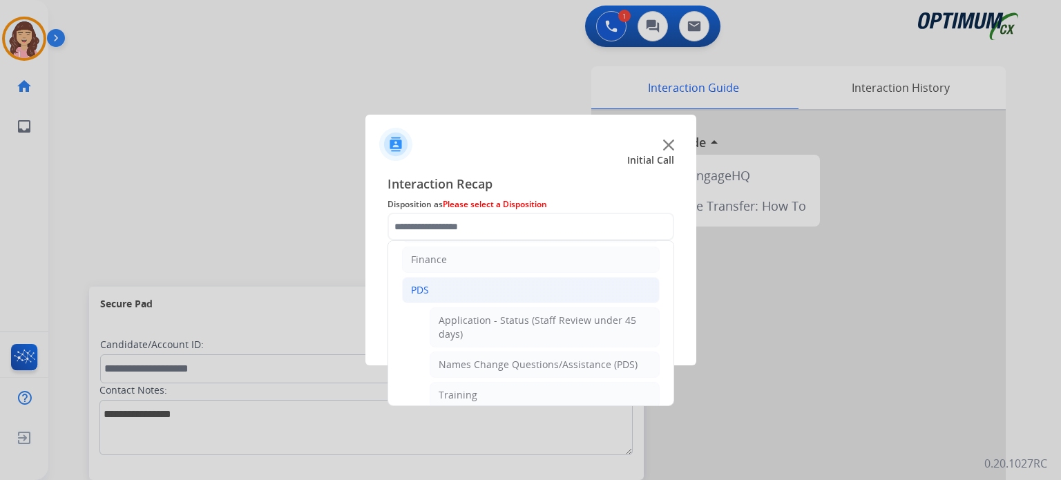
click at [438, 287] on li "PDS" at bounding box center [531, 290] width 258 height 26
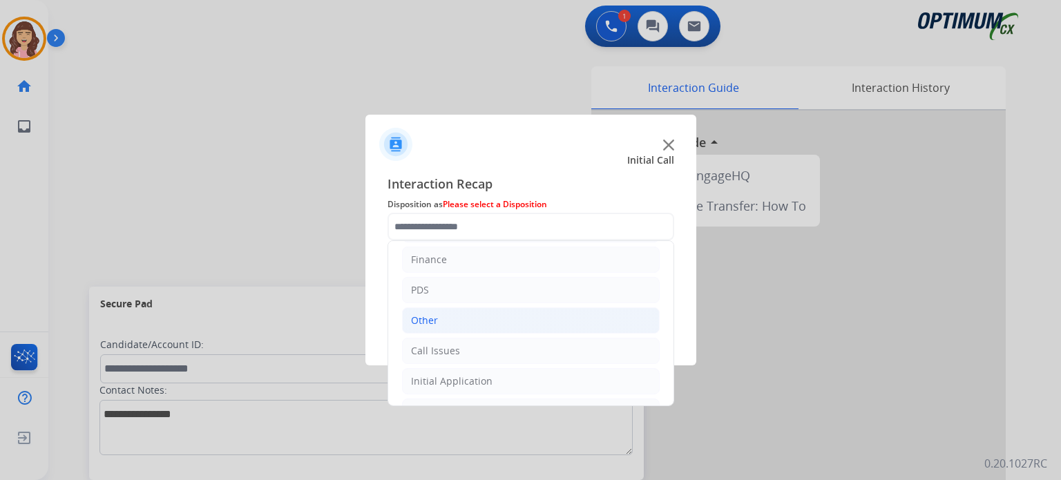
click at [456, 319] on li "Other" at bounding box center [531, 321] width 258 height 26
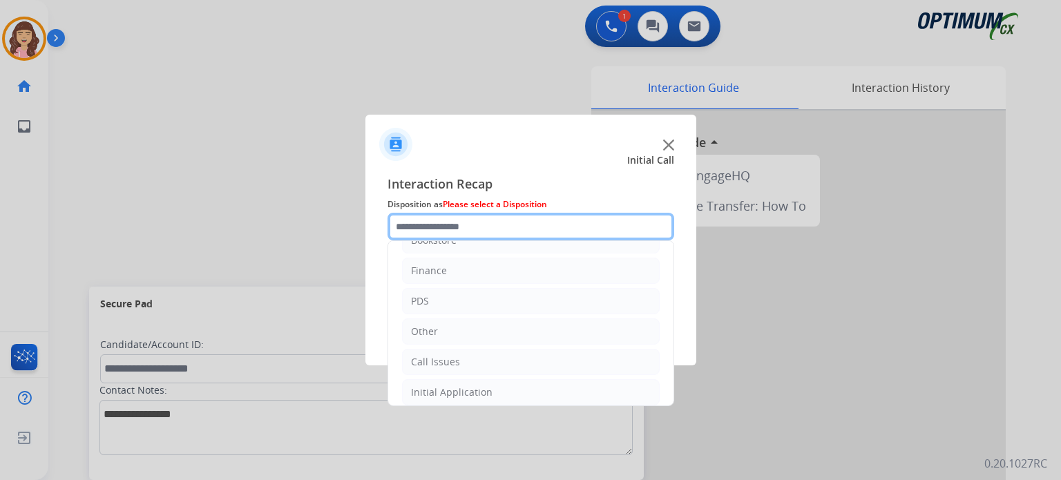
scroll to position [9, 0]
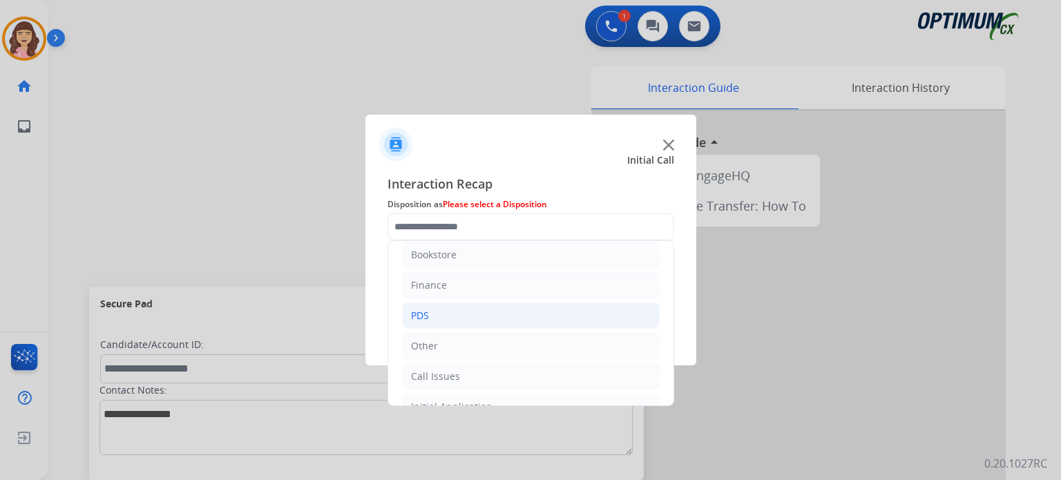
click at [448, 311] on li "PDS" at bounding box center [531, 316] width 258 height 26
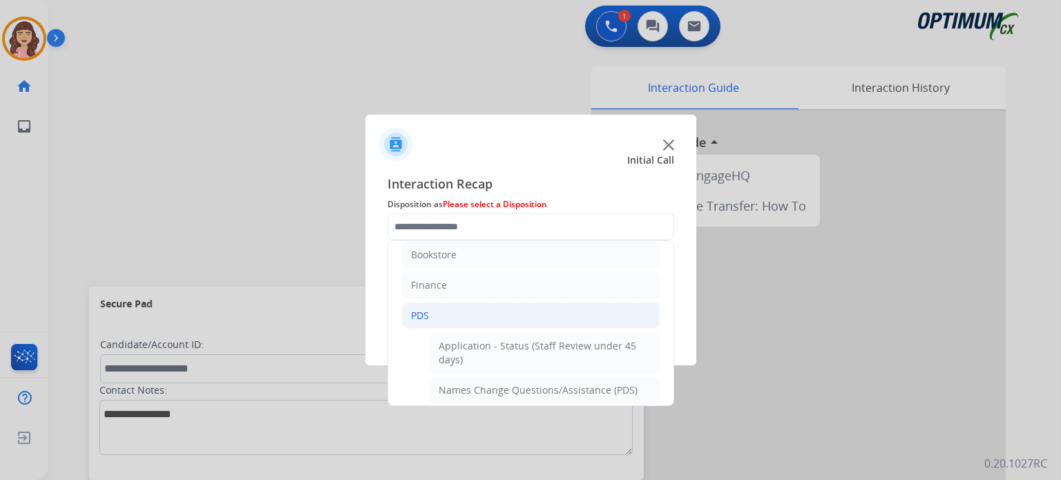
click at [448, 311] on li "PDS" at bounding box center [531, 316] width 258 height 26
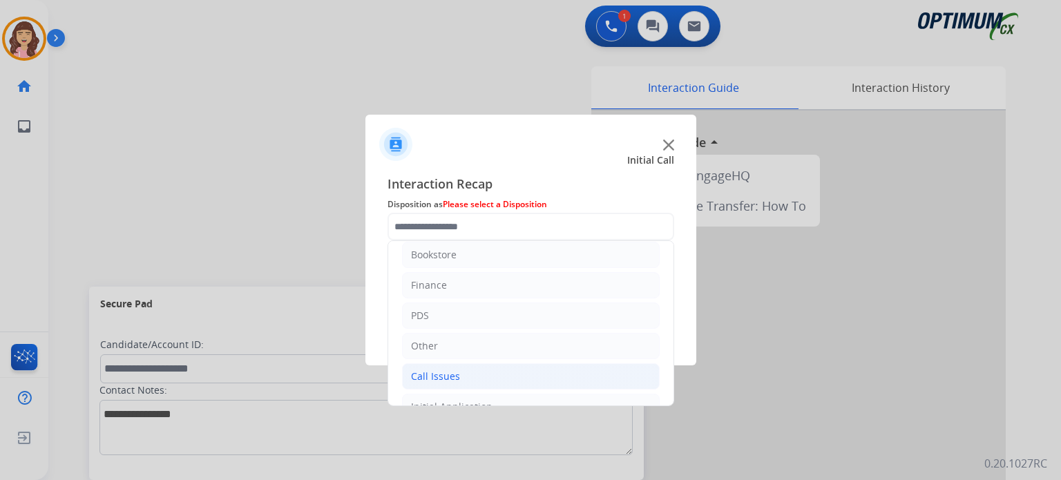
click at [506, 381] on li "Call Issues" at bounding box center [531, 376] width 258 height 26
click at [674, 291] on div "Interaction Recap Disposition as Please select a Disposition Bookstore Finance …" at bounding box center [531, 264] width 331 height 202
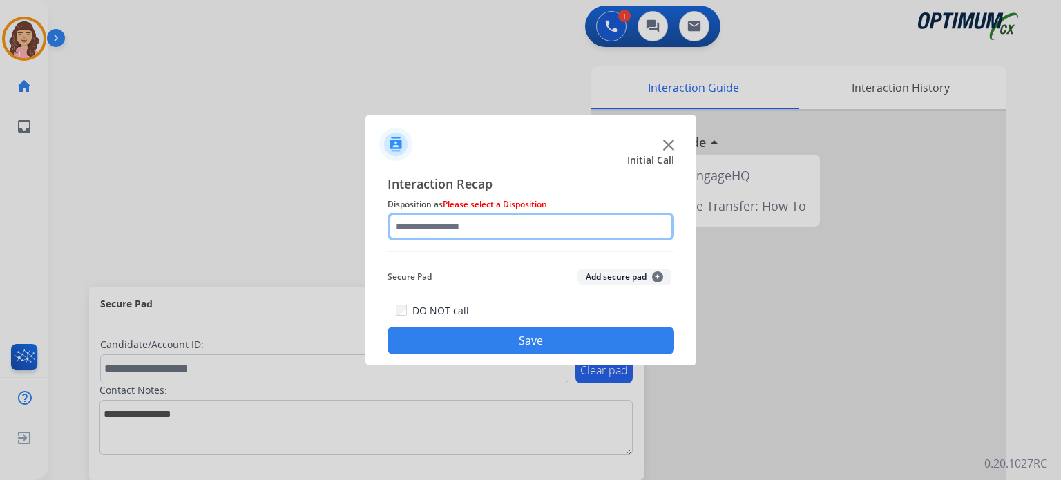
click at [631, 226] on input "text" at bounding box center [531, 227] width 287 height 28
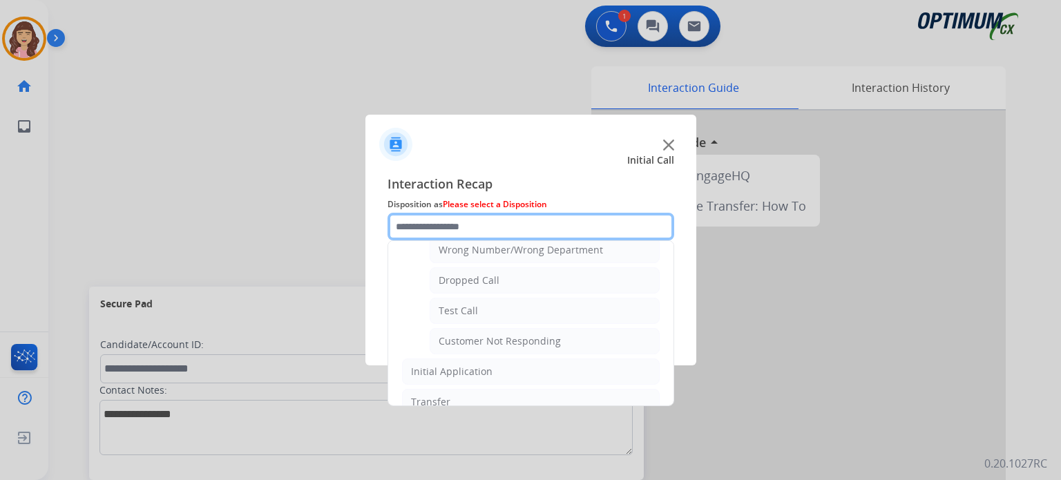
scroll to position [209, 0]
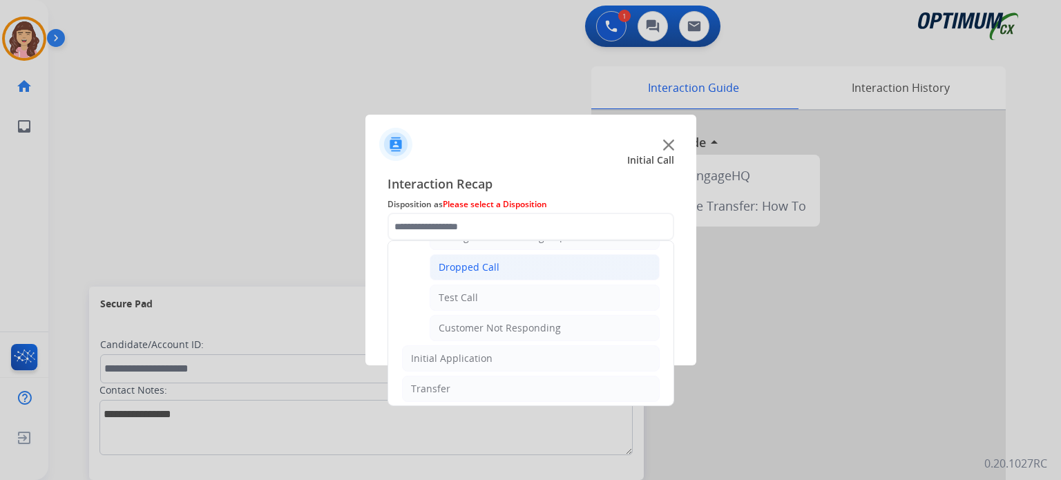
click at [505, 265] on li "Dropped Call" at bounding box center [545, 267] width 230 height 26
type input "**********"
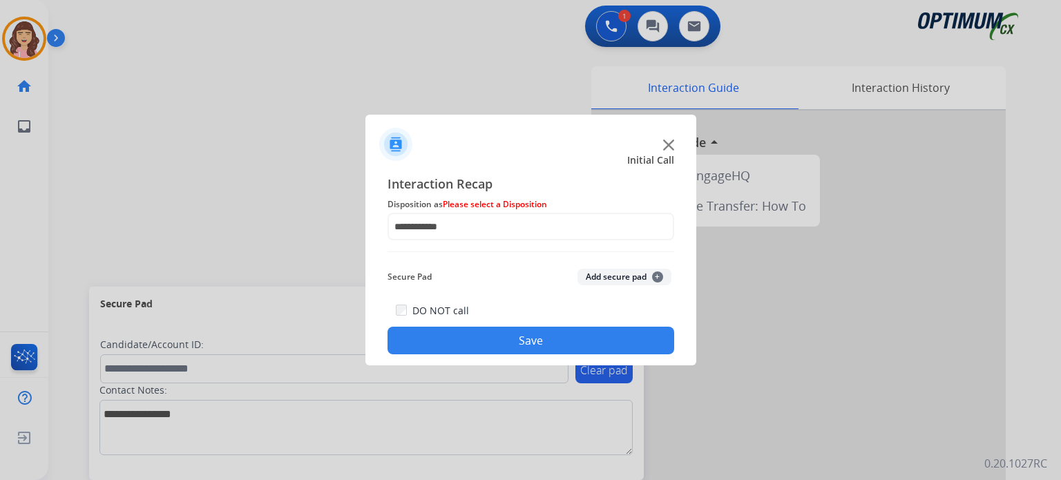
click at [517, 339] on button "Save" at bounding box center [531, 341] width 287 height 28
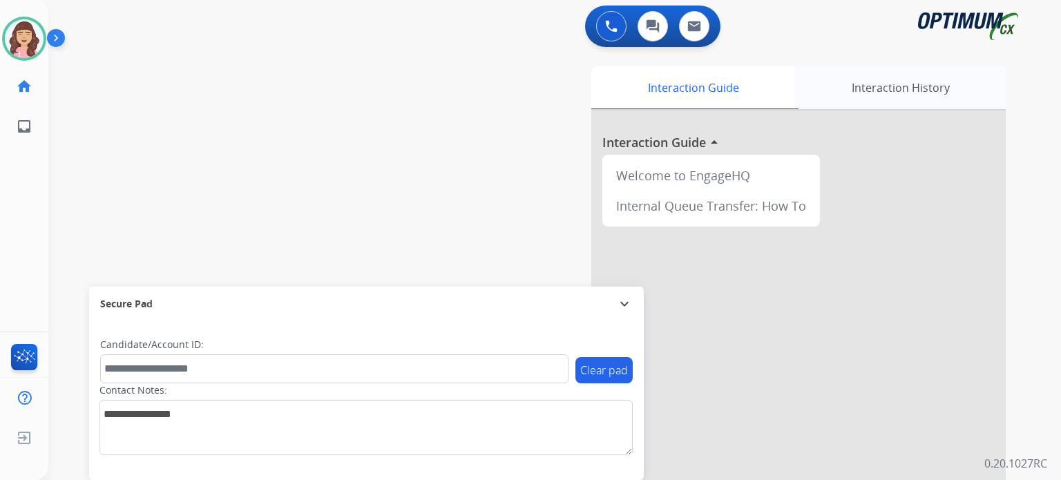
click at [888, 98] on div "Interaction History" at bounding box center [900, 87] width 211 height 43
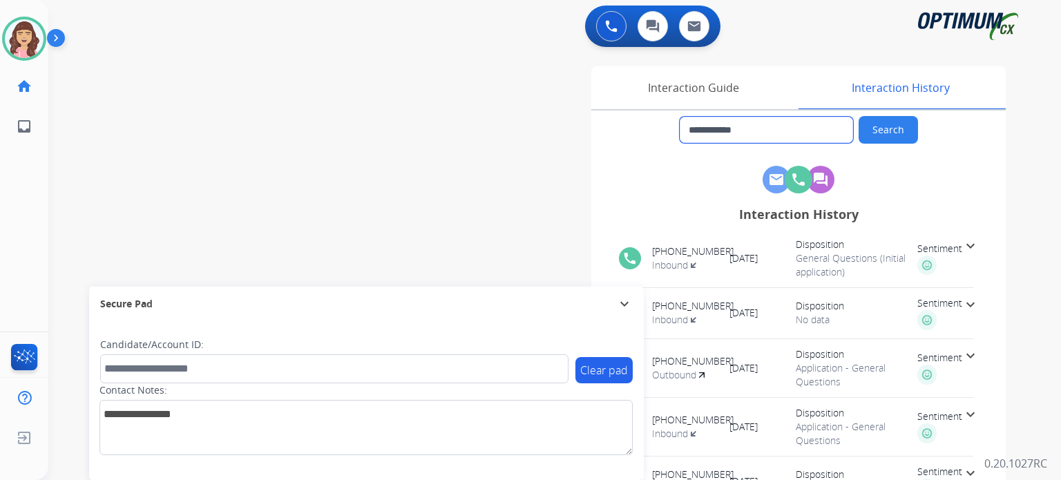
drag, startPoint x: 605, startPoint y: 132, endPoint x: 580, endPoint y: 129, distance: 25.0
click at [580, 129] on div "**********" at bounding box center [715, 346] width 581 height 560
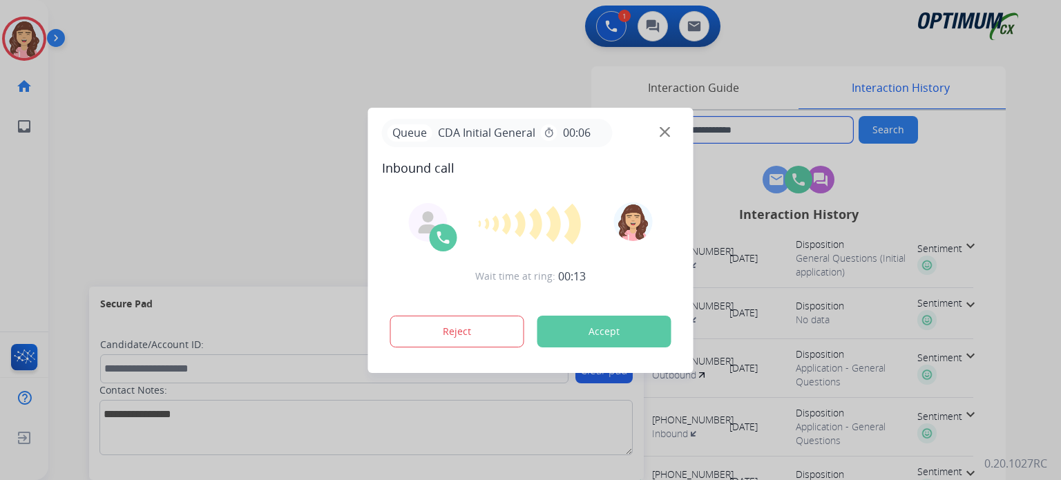
type input "**********"
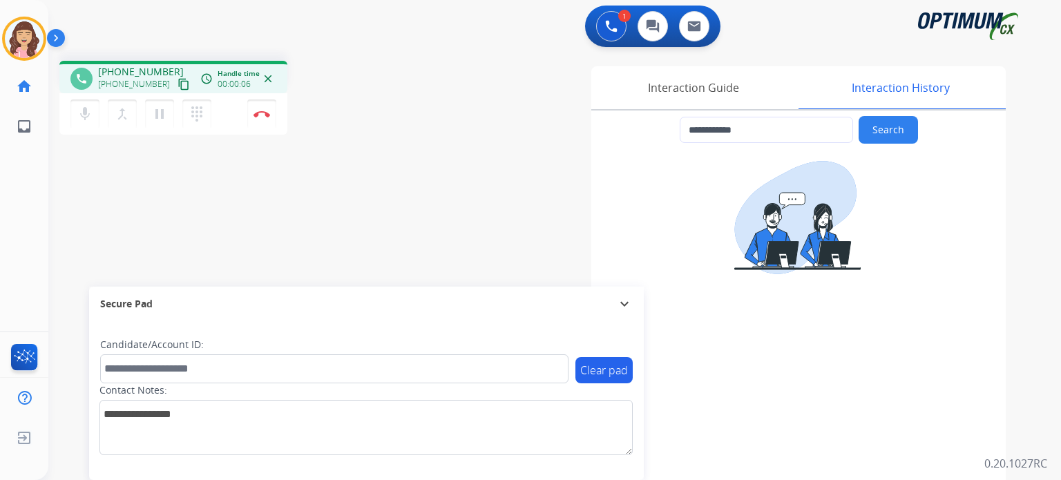
click at [178, 79] on mat-icon "content_copy" at bounding box center [184, 84] width 12 height 12
click at [357, 226] on div "**********" at bounding box center [538, 338] width 980 height 576
click at [259, 115] on img at bounding box center [262, 114] width 17 height 7
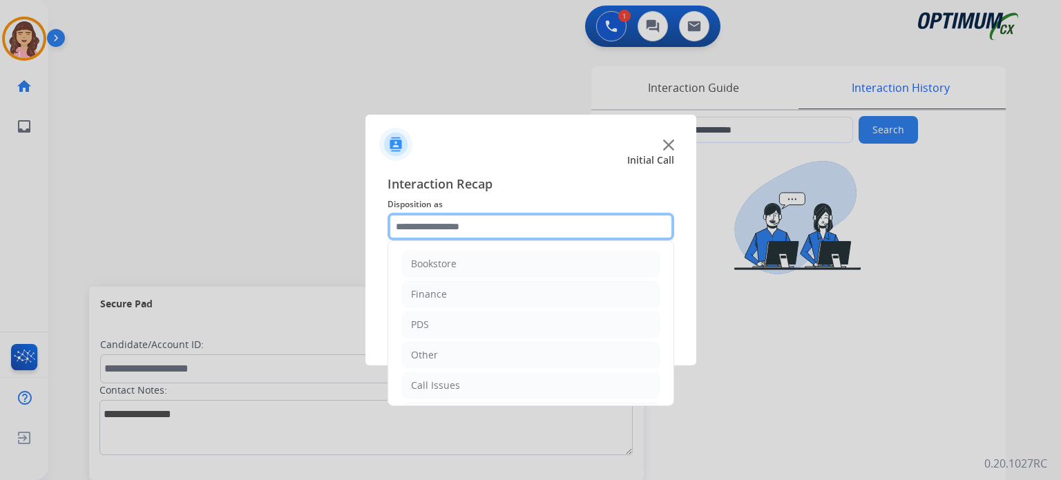
click at [467, 237] on input "text" at bounding box center [531, 227] width 287 height 28
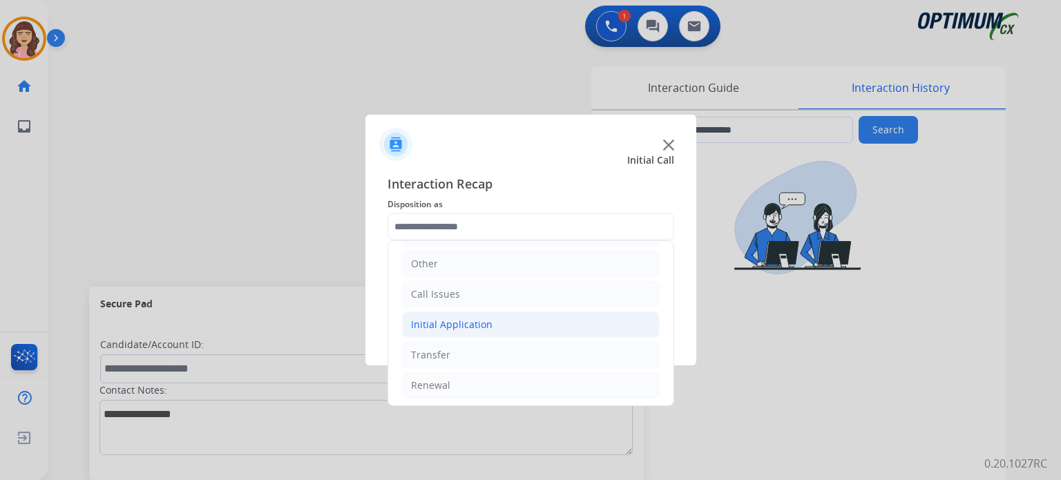
click at [468, 321] on div "Initial Application" at bounding box center [452, 325] width 82 height 14
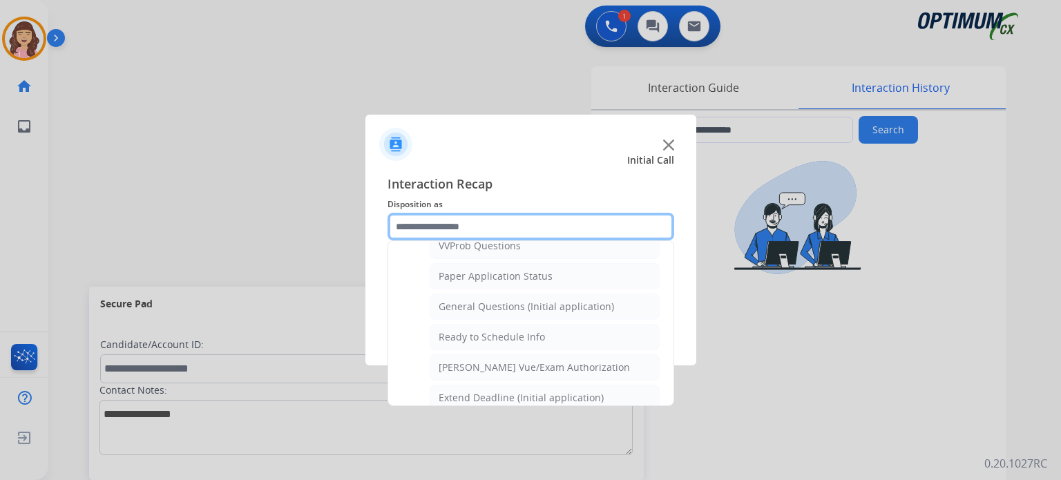
scroll to position [752, 0]
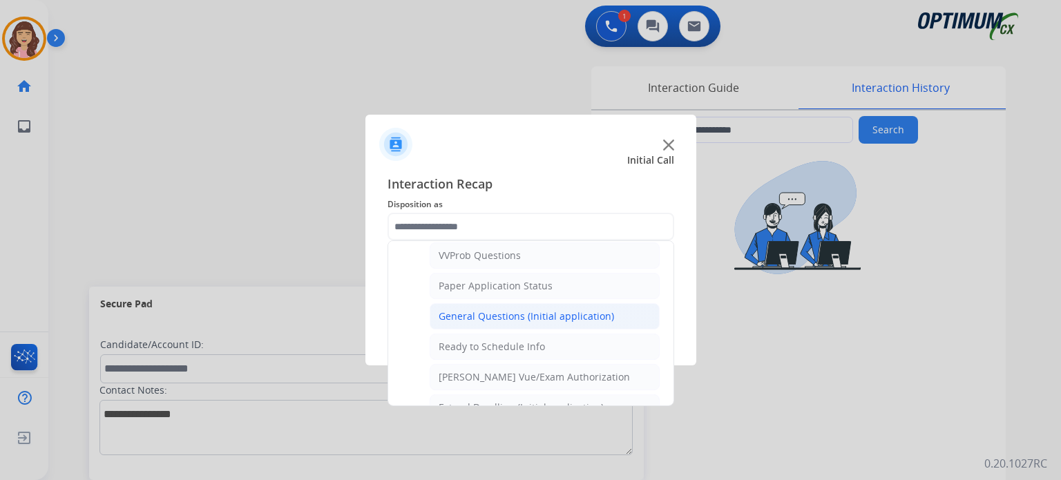
click at [541, 311] on div "General Questions (Initial application)" at bounding box center [527, 317] width 176 height 14
type input "**********"
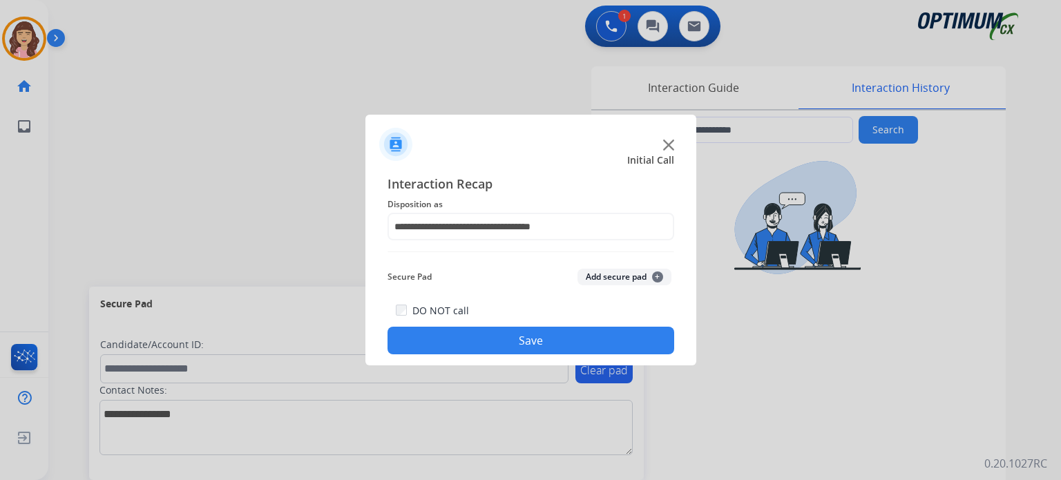
click at [518, 332] on button "Save" at bounding box center [531, 341] width 287 height 28
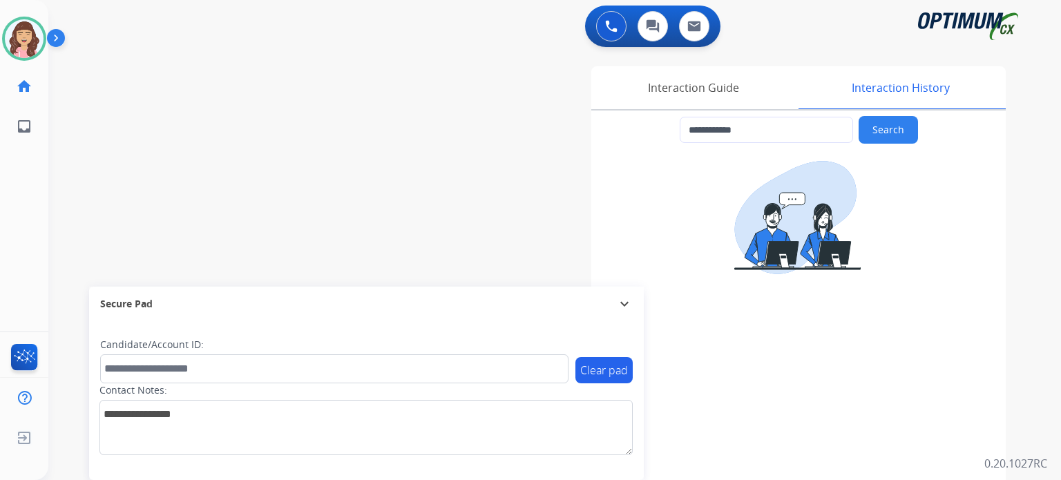
click at [773, 444] on app-incoming-customer-information "**********" at bounding box center [799, 369] width 415 height 516
type input "**********"
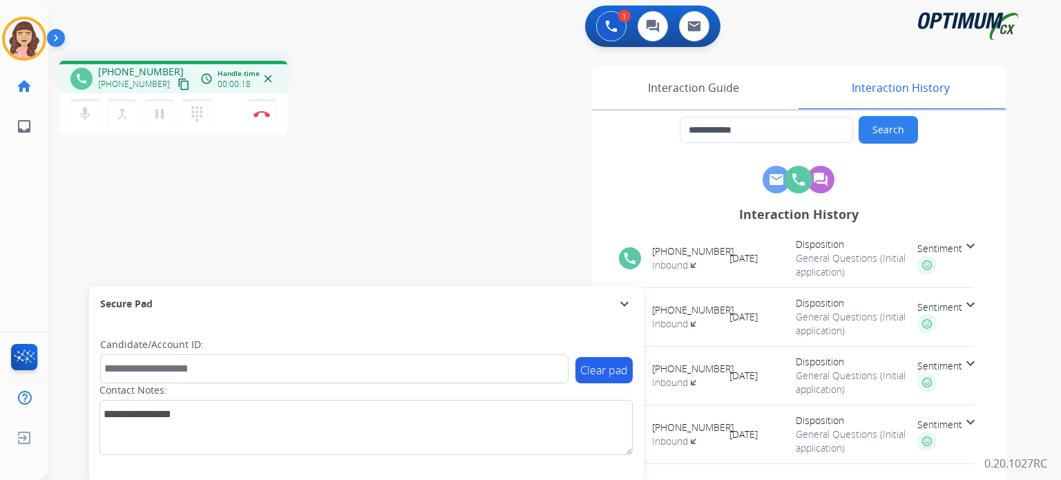
click at [361, 231] on div "**********" at bounding box center [538, 338] width 980 height 576
click at [348, 251] on div "**********" at bounding box center [538, 338] width 980 height 576
click at [124, 229] on div "**********" at bounding box center [538, 338] width 980 height 576
click at [178, 85] on mat-icon "content_copy" at bounding box center [184, 84] width 12 height 12
click at [261, 119] on button "Disconnect" at bounding box center [261, 114] width 29 height 29
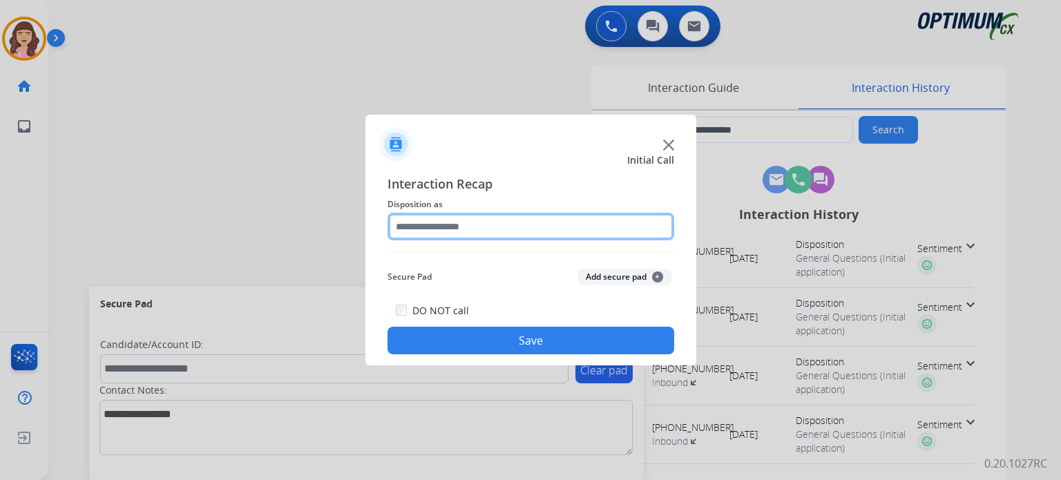
click at [474, 229] on input "text" at bounding box center [531, 227] width 287 height 28
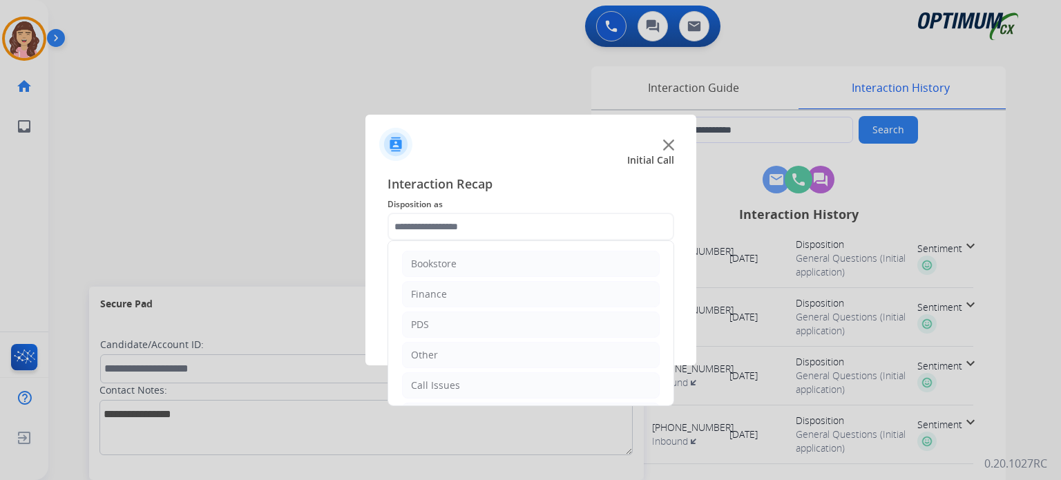
click at [673, 275] on div "Bookstore Finance PDS Other Call Issues Initial Application Transfer Renewal" at bounding box center [531, 323] width 287 height 166
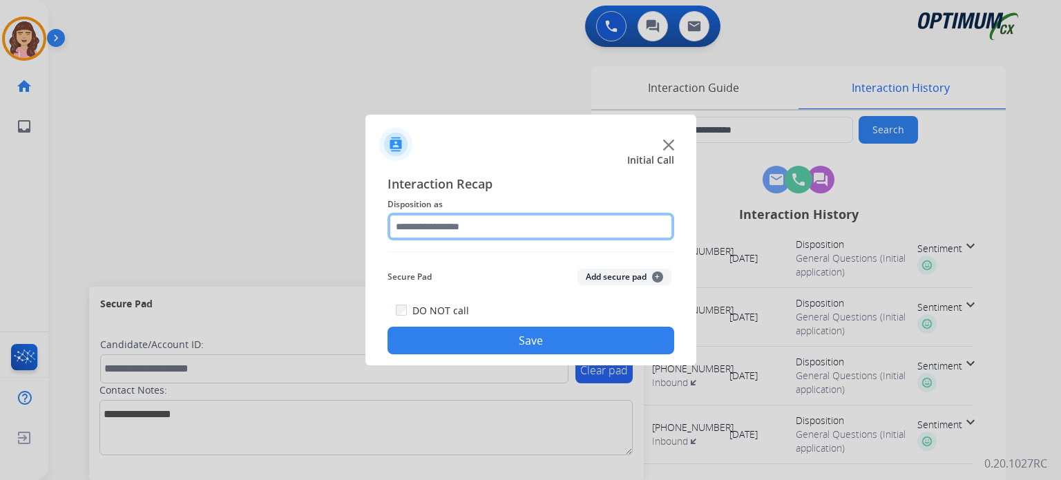
click at [634, 227] on input "text" at bounding box center [531, 227] width 287 height 28
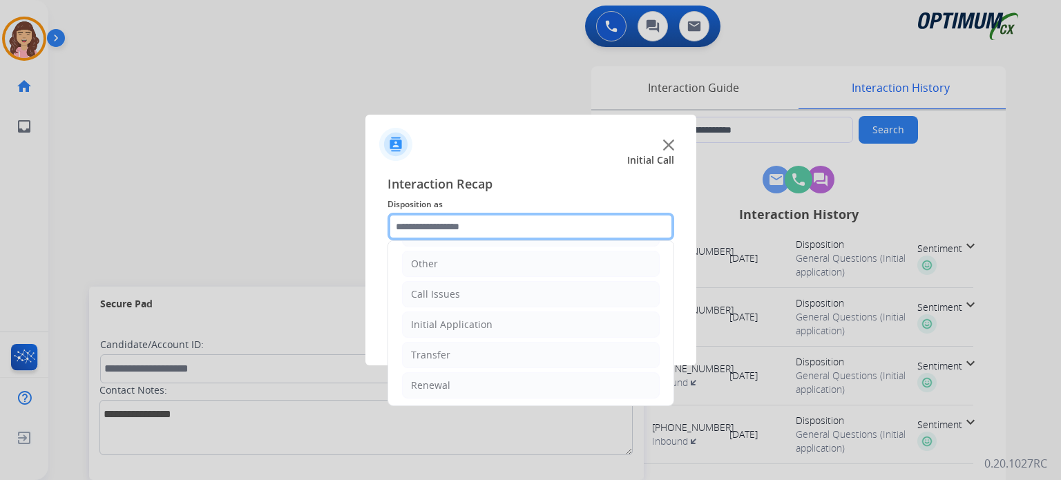
scroll to position [0, 0]
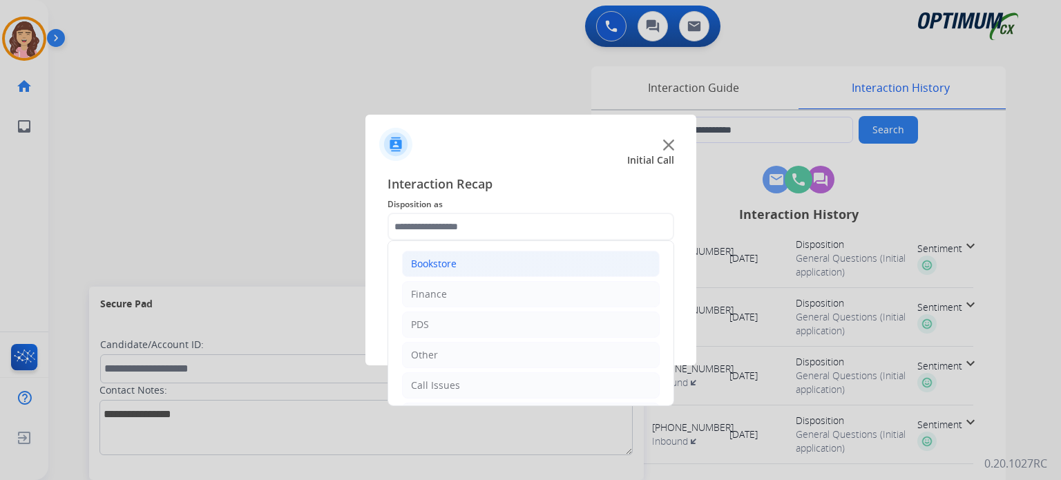
click at [445, 265] on div "Bookstore" at bounding box center [434, 264] width 46 height 14
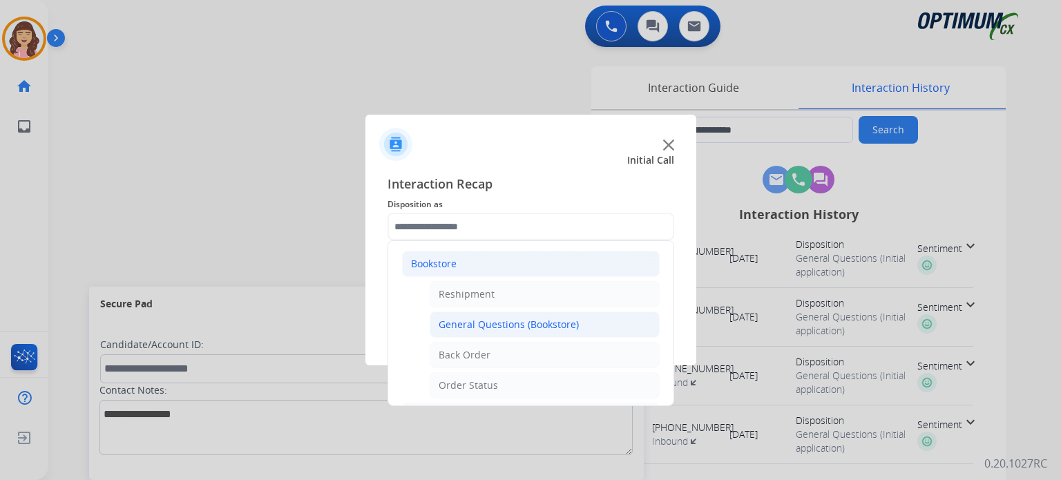
click at [511, 323] on div "General Questions (Bookstore)" at bounding box center [509, 325] width 140 height 14
type input "**********"
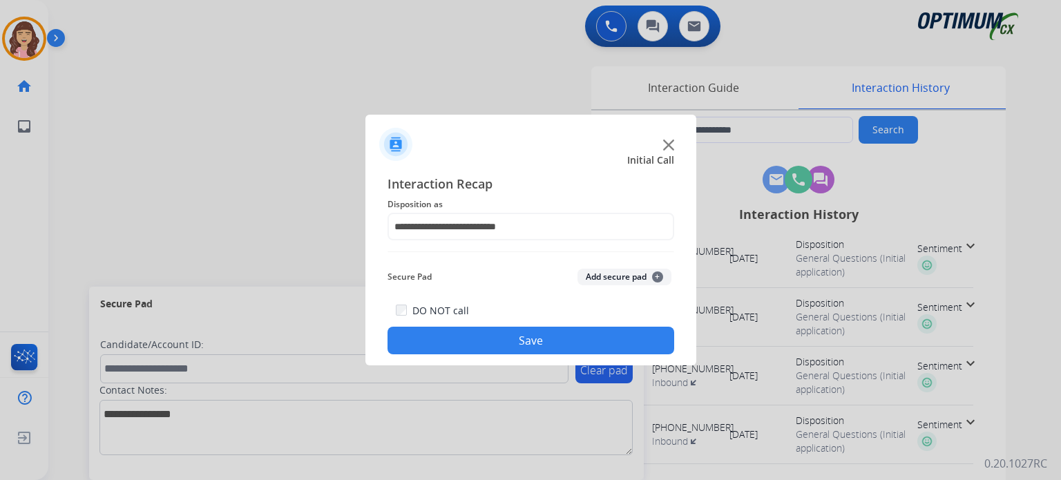
click at [507, 343] on button "Save" at bounding box center [531, 341] width 287 height 28
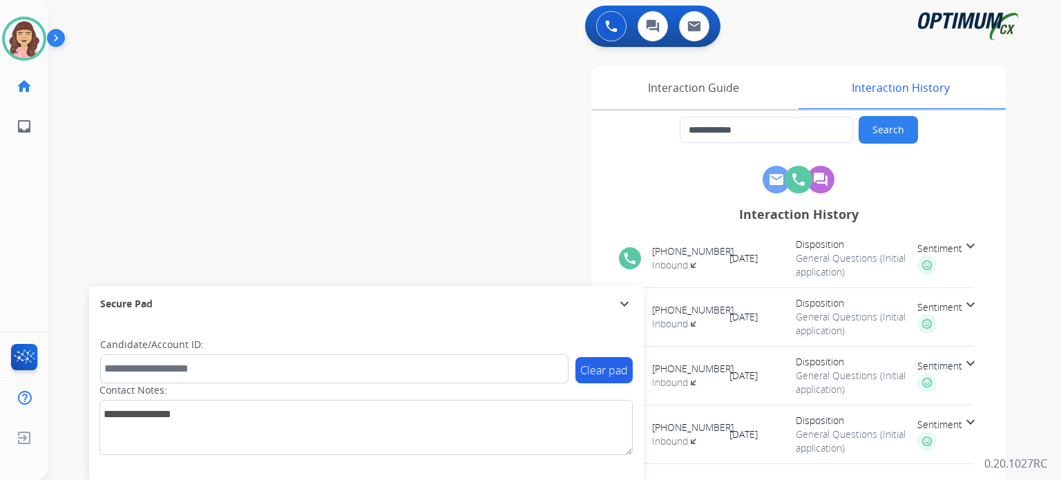
drag, startPoint x: 308, startPoint y: 141, endPoint x: 294, endPoint y: 129, distance: 18.1
click at [308, 141] on div "**********" at bounding box center [538, 338] width 980 height 576
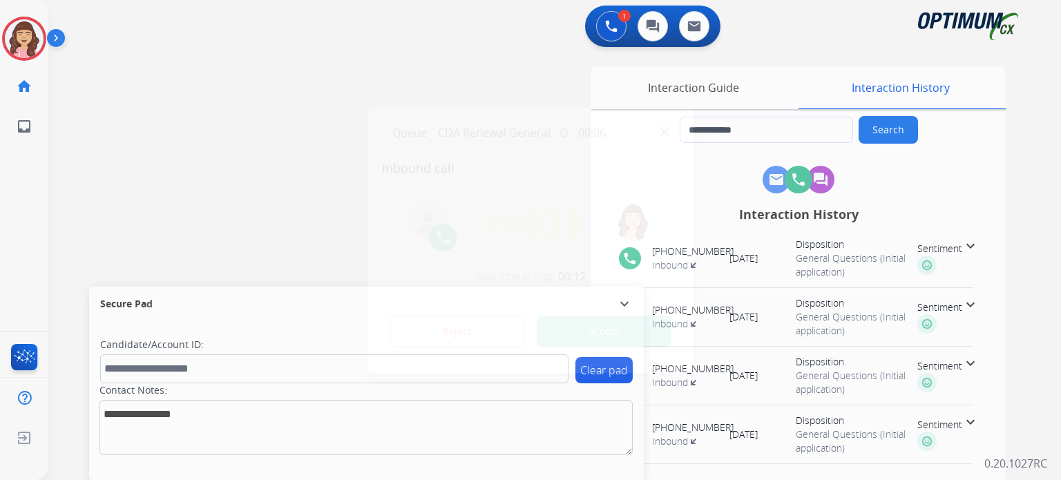
type input "**********"
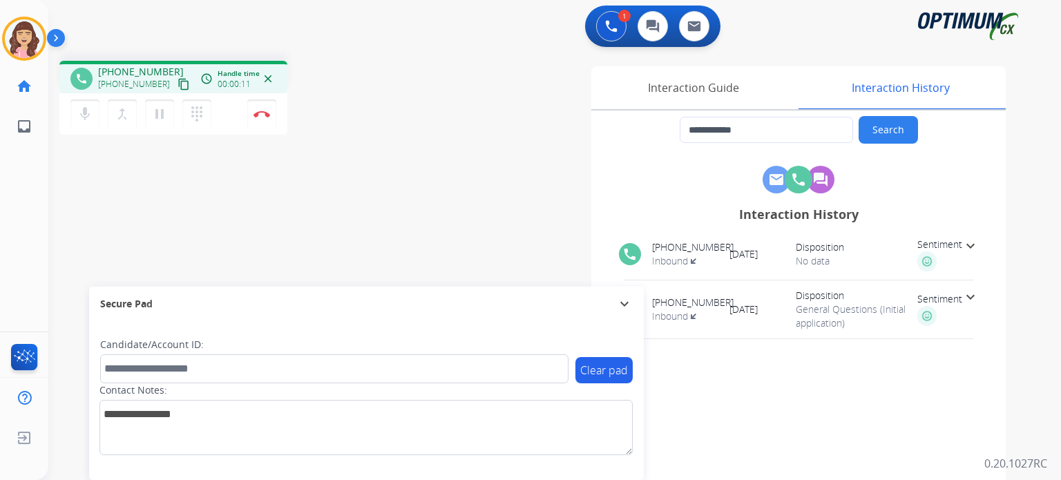
click at [178, 82] on mat-icon "content_copy" at bounding box center [184, 84] width 12 height 12
click at [345, 254] on div "**********" at bounding box center [538, 338] width 980 height 576
click at [261, 113] on img at bounding box center [262, 114] width 17 height 7
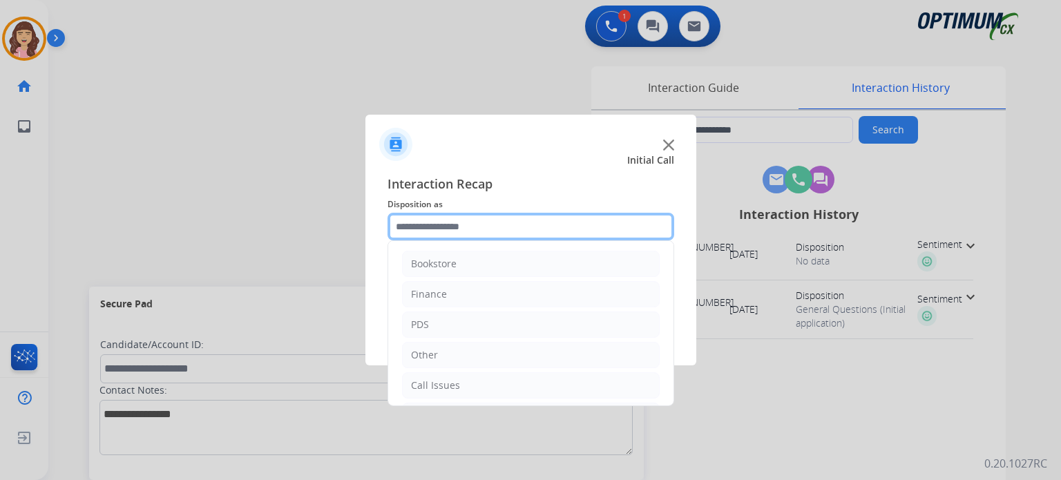
click at [502, 223] on input "text" at bounding box center [531, 227] width 287 height 28
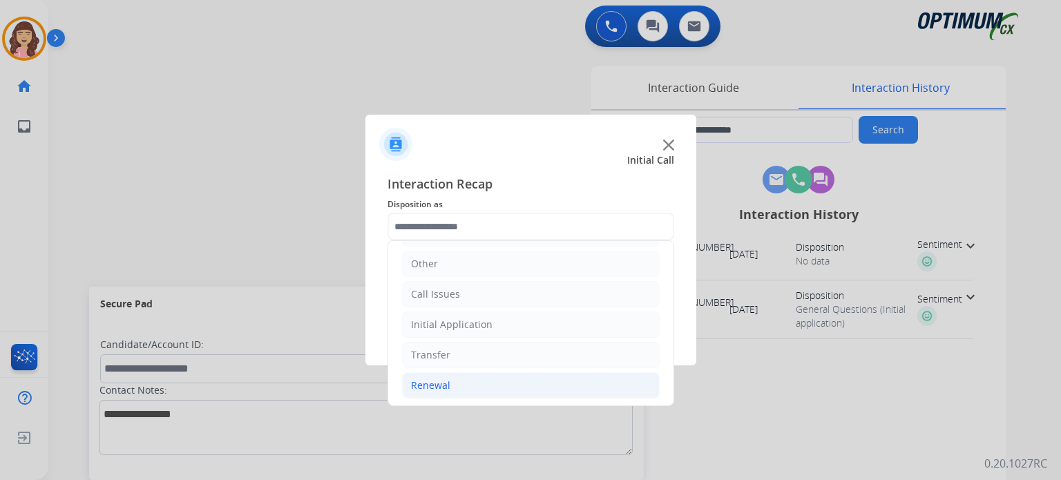
click at [473, 380] on li "Renewal" at bounding box center [531, 385] width 258 height 26
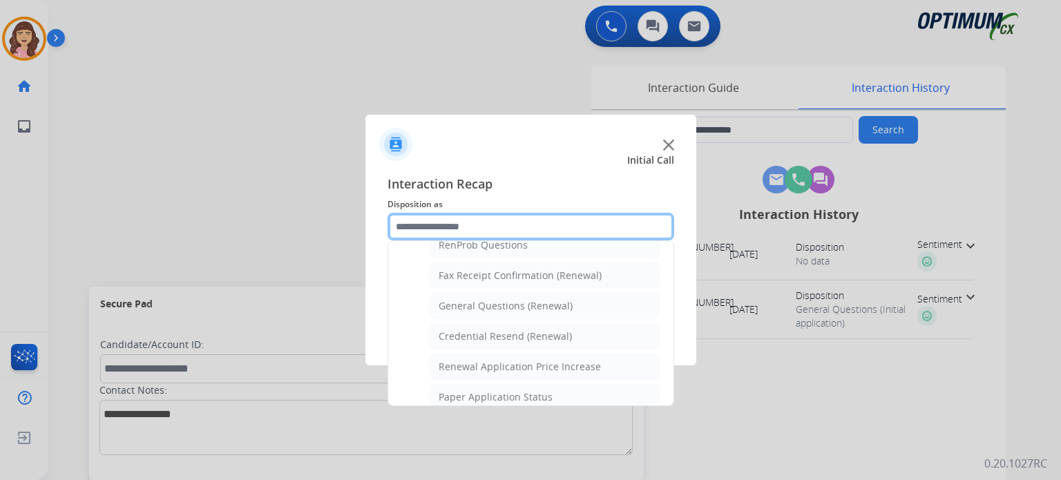
scroll to position [339, 0]
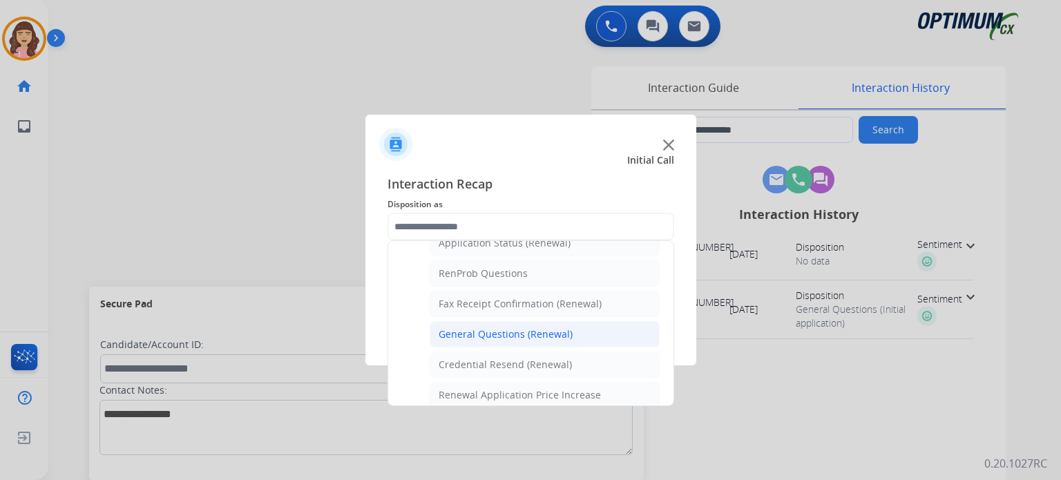
click at [534, 328] on div "General Questions (Renewal)" at bounding box center [506, 335] width 134 height 14
type input "**********"
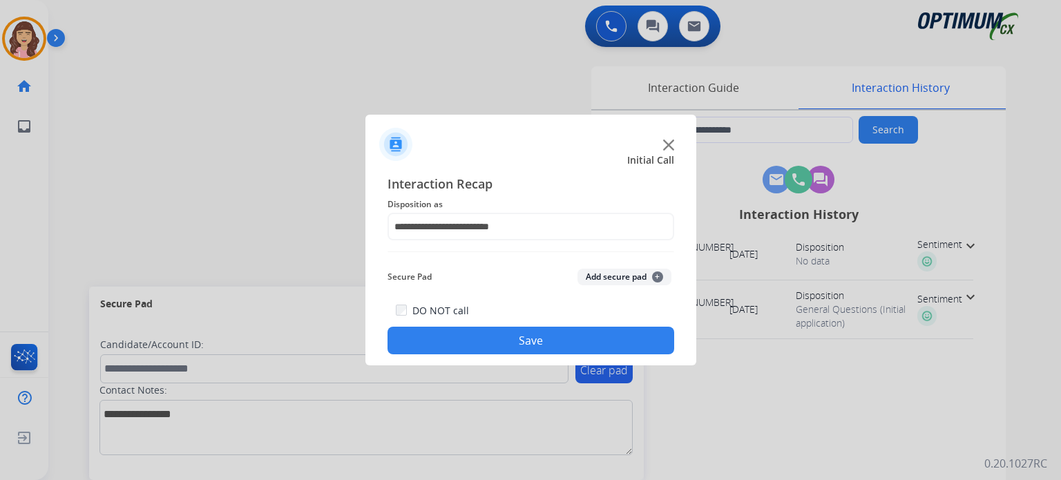
click at [511, 328] on button "Save" at bounding box center [531, 341] width 287 height 28
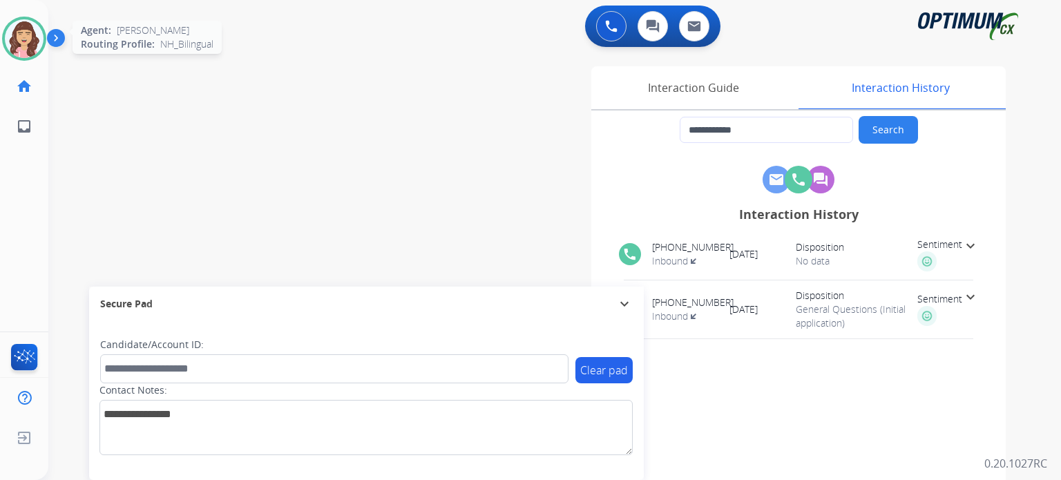
click at [23, 39] on img at bounding box center [24, 38] width 39 height 39
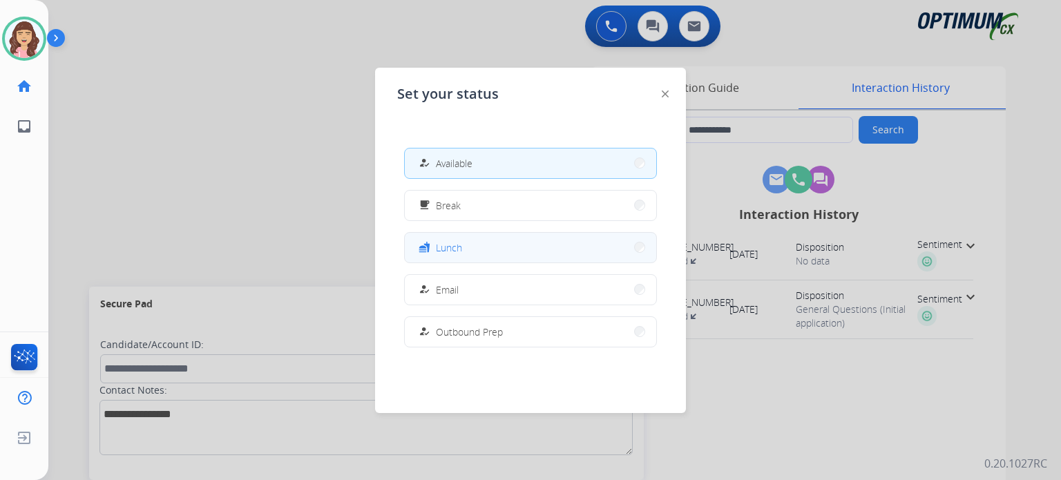
click at [457, 247] on span "Lunch" at bounding box center [449, 247] width 26 height 15
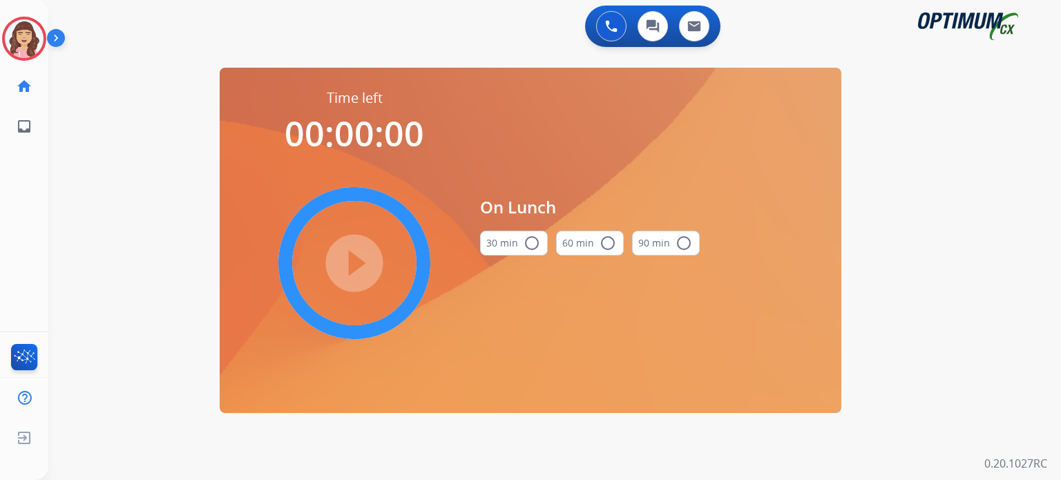
click at [520, 240] on button "30 min radio_button_unchecked" at bounding box center [514, 243] width 68 height 25
click at [348, 259] on mat-icon "play_circle_filled" at bounding box center [354, 263] width 17 height 17
